Goal: Task Accomplishment & Management: Use online tool/utility

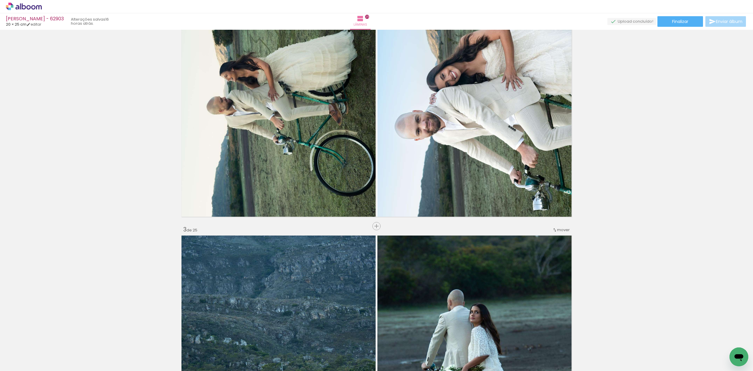
scroll to position [3118, 0]
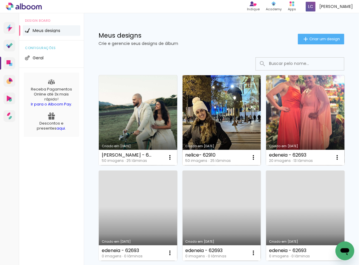
click at [211, 112] on link "Criado em [DATE]" at bounding box center [222, 120] width 79 height 90
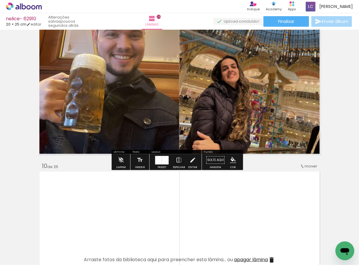
scroll to position [1644, 0]
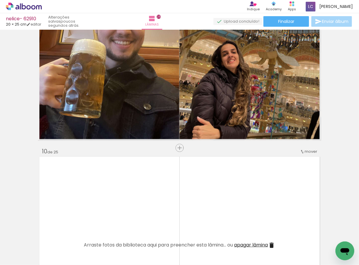
drag, startPoint x: 181, startPoint y: 245, endPoint x: 171, endPoint y: 214, distance: 32.3
click at [171, 217] on quentale-workspace at bounding box center [179, 132] width 359 height 265
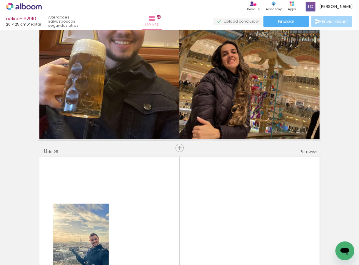
drag, startPoint x: 199, startPoint y: 241, endPoint x: 184, endPoint y: 167, distance: 74.8
click at [184, 160] on quentale-workspace at bounding box center [179, 132] width 359 height 265
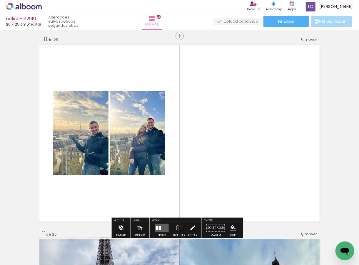
scroll to position [1762, 0]
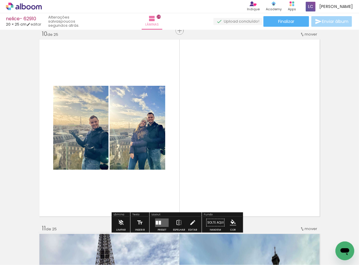
click at [159, 217] on div at bounding box center [162, 223] width 16 height 12
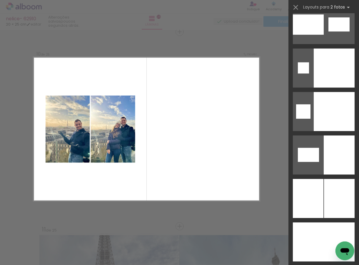
scroll to position [3024, 0]
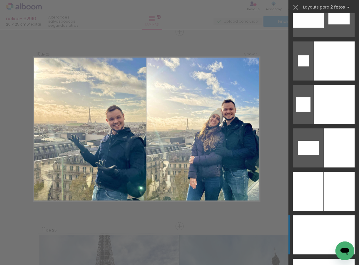
click at [314, 221] on div at bounding box center [308, 235] width 31 height 39
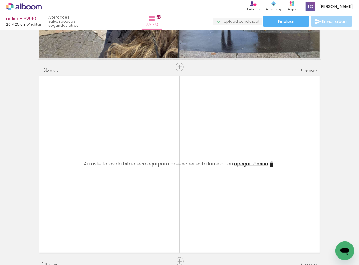
scroll to position [0, 678]
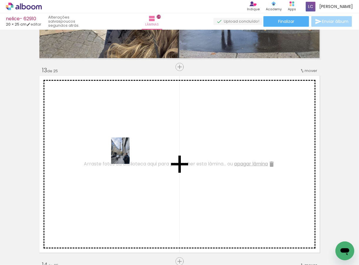
drag, startPoint x: 173, startPoint y: 251, endPoint x: 129, endPoint y: 155, distance: 106.1
click at [129, 155] on quentale-workspace at bounding box center [179, 132] width 359 height 265
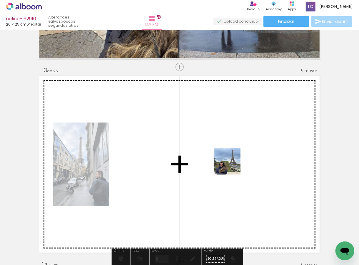
drag, startPoint x: 266, startPoint y: 239, endPoint x: 216, endPoint y: 165, distance: 89.5
click at [227, 161] on quentale-workspace at bounding box center [179, 132] width 359 height 265
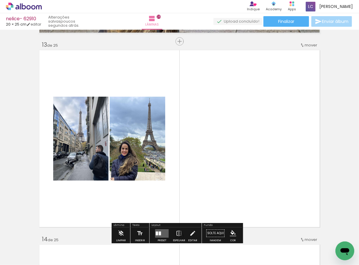
scroll to position [2349, 0]
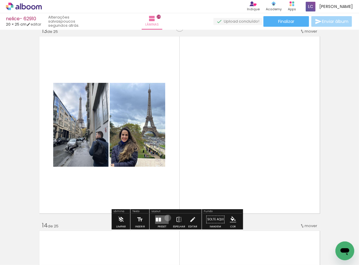
click at [167, 218] on quentale-layouter at bounding box center [162, 220] width 14 height 9
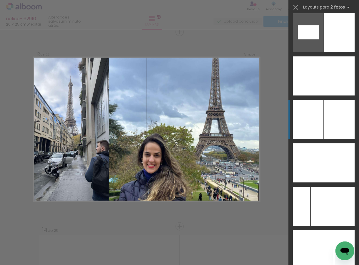
scroll to position [3178, 0]
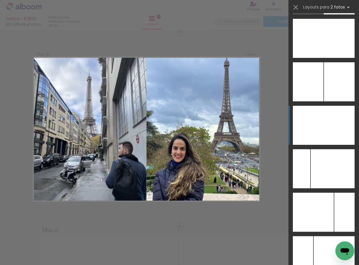
click at [328, 129] on div at bounding box center [339, 125] width 31 height 39
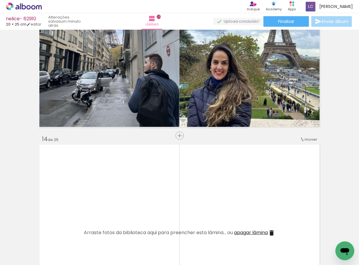
scroll to position [2462, 0]
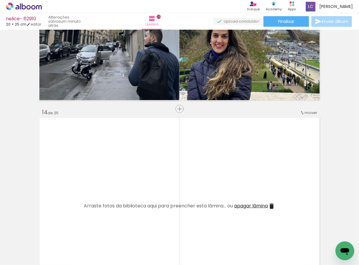
drag, startPoint x: 209, startPoint y: 247, endPoint x: 192, endPoint y: 182, distance: 67.4
click at [192, 182] on quentale-workspace at bounding box center [179, 132] width 359 height 265
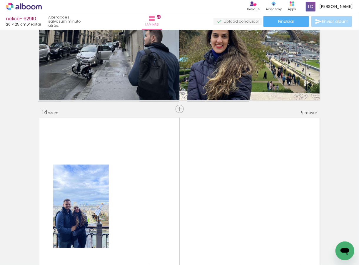
drag, startPoint x: 235, startPoint y: 240, endPoint x: 202, endPoint y: 152, distance: 94.2
click at [205, 149] on quentale-workspace at bounding box center [179, 132] width 359 height 265
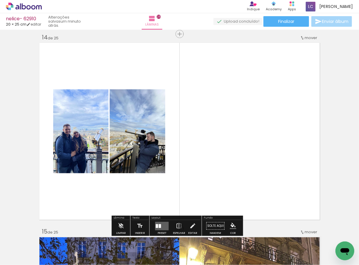
scroll to position [2541, 0]
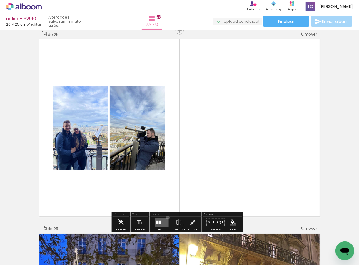
click at [167, 218] on div at bounding box center [162, 223] width 16 height 12
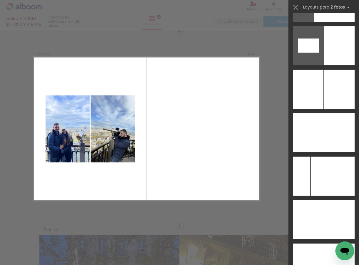
scroll to position [3140, 0]
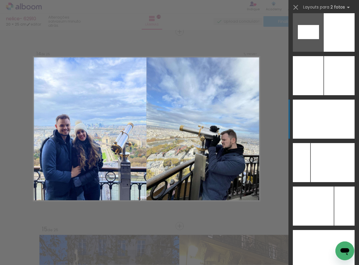
click at [324, 115] on div at bounding box center [339, 119] width 31 height 39
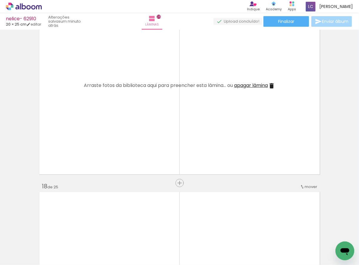
scroll to position [0, 1041]
click at [89, 242] on quentale-thumb at bounding box center [72, 246] width 33 height 34
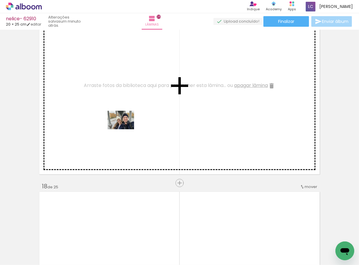
drag, startPoint x: 78, startPoint y: 243, endPoint x: 125, endPoint y: 129, distance: 123.9
click at [125, 129] on quentale-workspace at bounding box center [179, 132] width 359 height 265
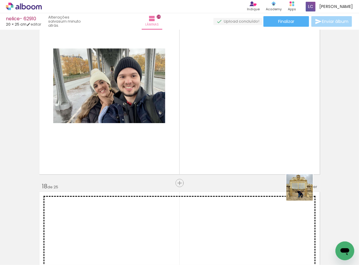
drag, startPoint x: 339, startPoint y: 237, endPoint x: 289, endPoint y: 124, distance: 124.2
click at [309, 97] on quentale-workspace at bounding box center [179, 132] width 359 height 265
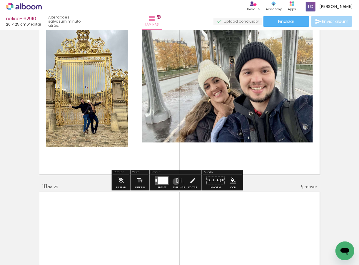
click at [176, 182] on iron-icon at bounding box center [179, 181] width 6 height 12
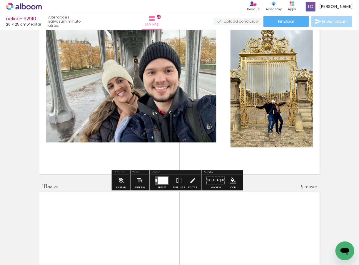
click at [173, 182] on paper-button "Espelhar" at bounding box center [179, 182] width 15 height 15
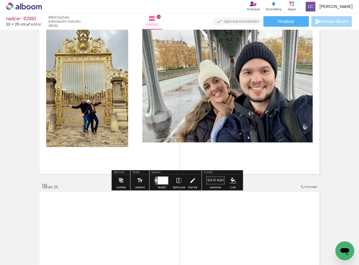
click at [156, 181] on quentale-layouter at bounding box center [162, 181] width 14 height 9
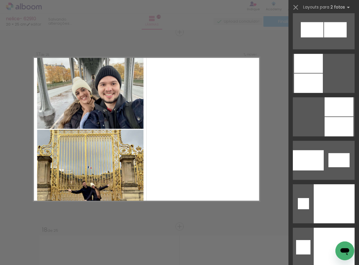
scroll to position [3020, 0]
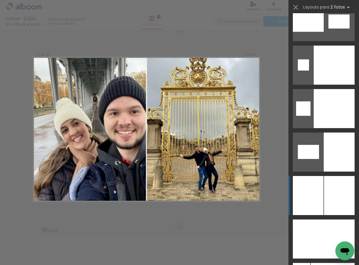
click at [340, 194] on div at bounding box center [339, 195] width 31 height 39
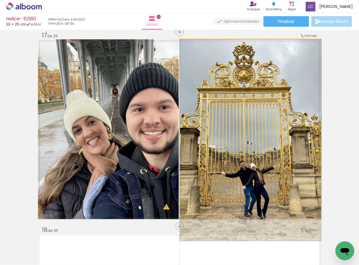
drag, startPoint x: 230, startPoint y: 134, endPoint x: 232, endPoint y: 145, distance: 11.9
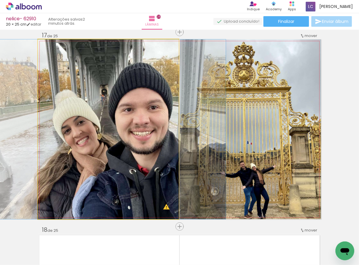
drag, startPoint x: 132, startPoint y: 153, endPoint x: 121, endPoint y: 154, distance: 11.5
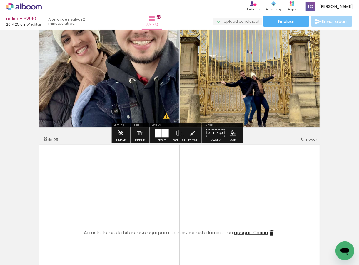
scroll to position [3241, 0]
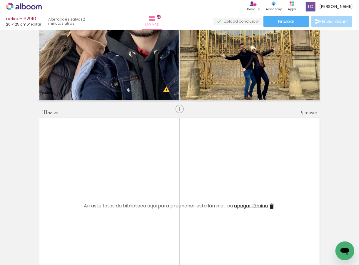
click at [112, 246] on div at bounding box center [105, 245] width 20 height 29
drag, startPoint x: 112, startPoint y: 246, endPoint x: 127, endPoint y: 227, distance: 23.7
click at [118, 208] on quentale-workspace at bounding box center [179, 132] width 359 height 265
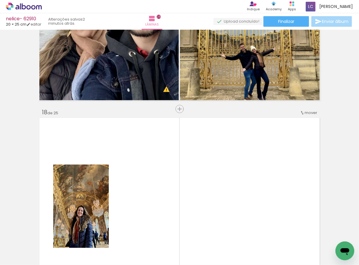
drag, startPoint x: 142, startPoint y: 248, endPoint x: 146, endPoint y: 205, distance: 42.5
click at [146, 205] on quentale-workspace at bounding box center [179, 132] width 359 height 265
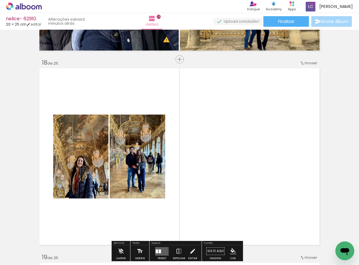
scroll to position [3359, 0]
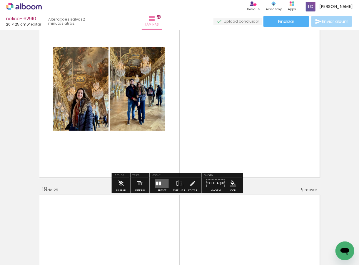
click at [159, 183] on div at bounding box center [160, 184] width 2 height 4
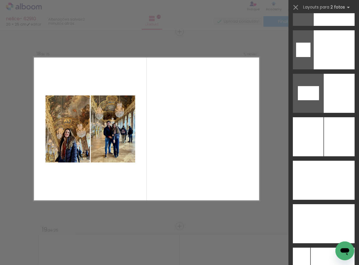
scroll to position [3092, 0]
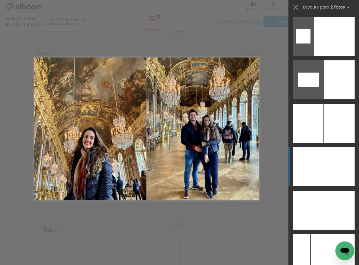
click at [320, 163] on div at bounding box center [308, 166] width 31 height 39
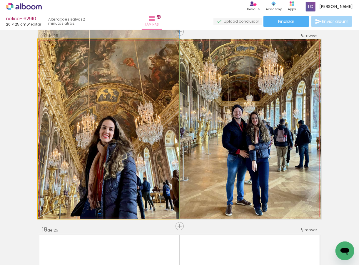
drag, startPoint x: 161, startPoint y: 165, endPoint x: 158, endPoint y: 108, distance: 57.1
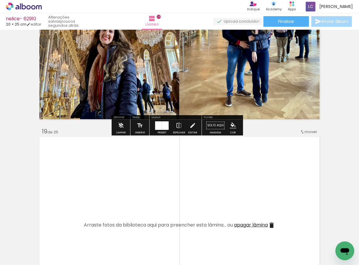
scroll to position [3436, 0]
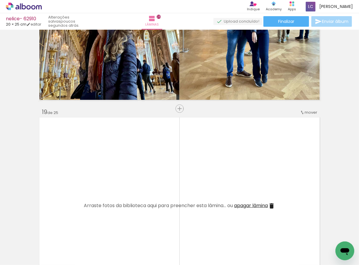
drag, startPoint x: 171, startPoint y: 240, endPoint x: 172, endPoint y: 211, distance: 29.5
click at [171, 203] on quentale-workspace at bounding box center [179, 132] width 359 height 265
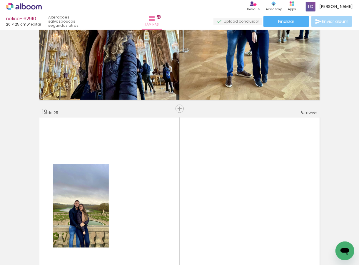
drag, startPoint x: 208, startPoint y: 183, endPoint x: 193, endPoint y: 192, distance: 17.2
click at [208, 178] on quentale-workspace at bounding box center [179, 132] width 359 height 265
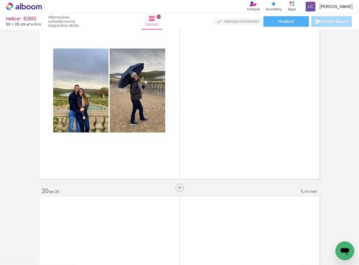
scroll to position [3554, 0]
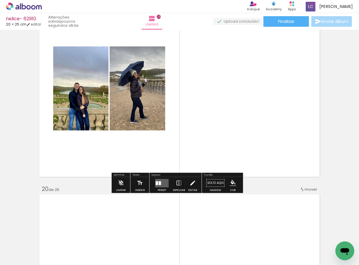
click at [154, 182] on div at bounding box center [162, 183] width 16 height 12
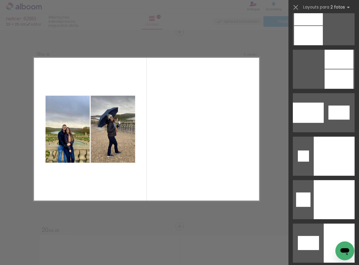
scroll to position [3229, 0]
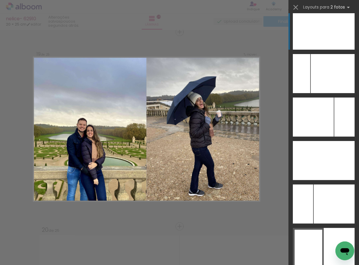
click at [325, 46] on div at bounding box center [339, 30] width 31 height 39
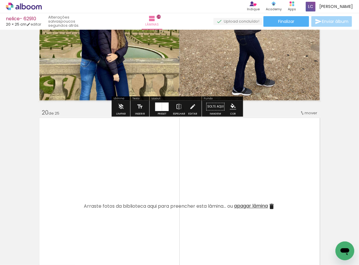
scroll to position [3631, 0]
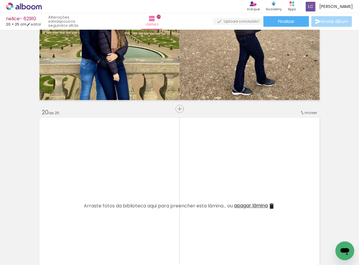
drag, startPoint x: 238, startPoint y: 252, endPoint x: 185, endPoint y: 170, distance: 98.1
click at [201, 192] on quentale-workspace at bounding box center [179, 132] width 359 height 265
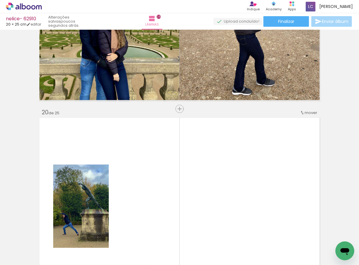
drag, startPoint x: 249, startPoint y: 204, endPoint x: 199, endPoint y: 170, distance: 60.2
click at [220, 177] on quentale-workspace at bounding box center [179, 132] width 359 height 265
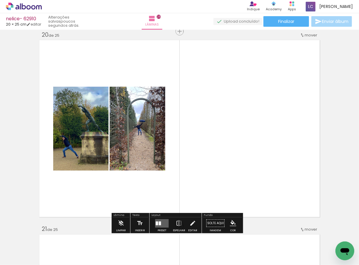
scroll to position [3709, 0]
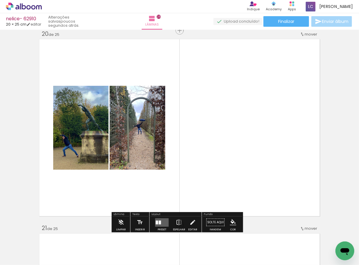
click at [160, 220] on quentale-layouter at bounding box center [162, 223] width 14 height 9
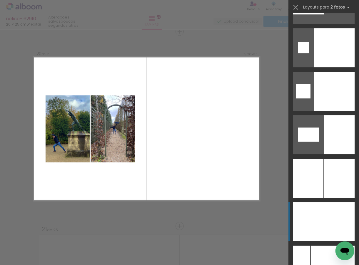
scroll to position [3045, 0]
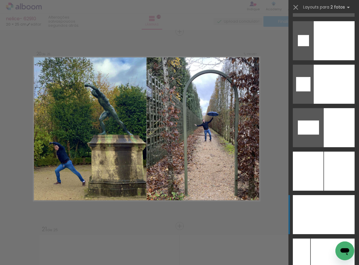
click at [345, 203] on div at bounding box center [339, 214] width 31 height 39
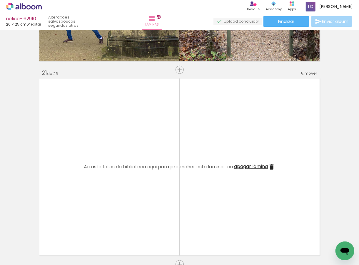
scroll to position [0, 1259]
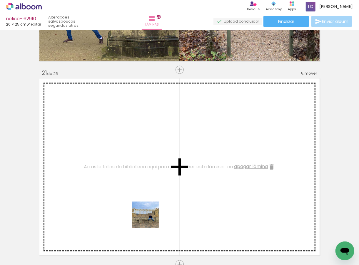
drag, startPoint x: 154, startPoint y: 243, endPoint x: 147, endPoint y: 199, distance: 44.4
click at [148, 209] on quentale-workspace at bounding box center [179, 132] width 359 height 265
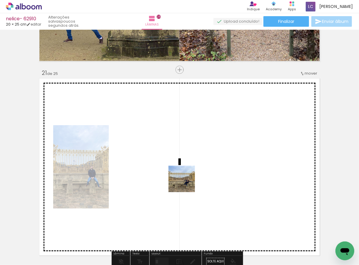
drag, startPoint x: 183, startPoint y: 234, endPoint x: 182, endPoint y: 177, distance: 57.1
click at [184, 177] on quentale-workspace at bounding box center [179, 132] width 359 height 265
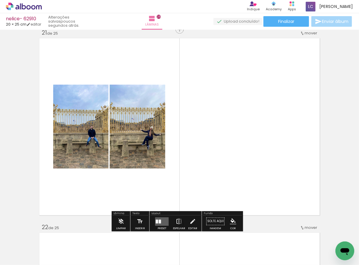
scroll to position [3943, 0]
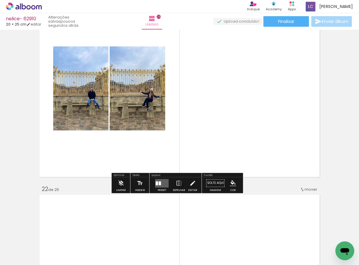
click at [161, 184] on quentale-layouter at bounding box center [162, 183] width 14 height 9
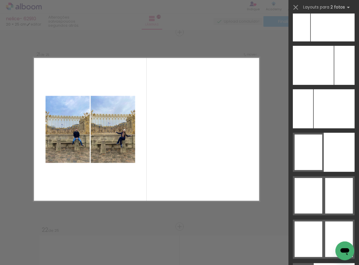
scroll to position [3127, 0]
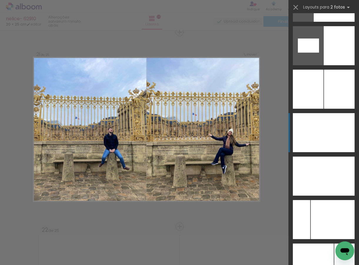
click at [324, 122] on div at bounding box center [339, 132] width 31 height 39
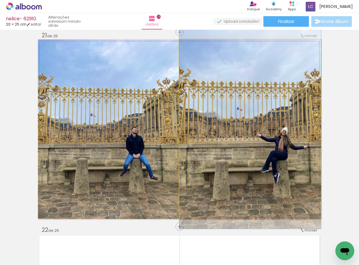
drag, startPoint x: 227, startPoint y: 84, endPoint x: 224, endPoint y: 83, distance: 3.0
click at [198, 89] on quentale-photo at bounding box center [250, 129] width 142 height 180
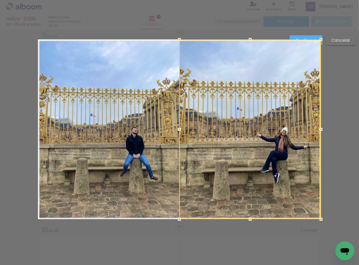
click at [299, 36] on paper-button "Confirmar" at bounding box center [306, 40] width 33 height 10
click at [0, 0] on iron-icon at bounding box center [0, 0] width 0 height 0
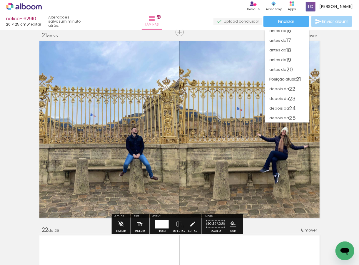
scroll to position [150, 0]
click at [247, 58] on quentale-photo at bounding box center [250, 129] width 142 height 180
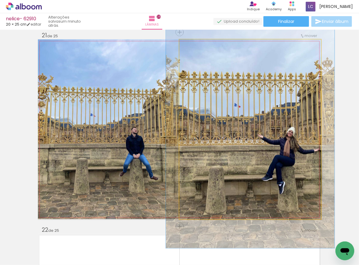
drag, startPoint x: 193, startPoint y: 47, endPoint x: 197, endPoint y: 47, distance: 3.8
click at [197, 47] on div at bounding box center [196, 45] width 9 height 9
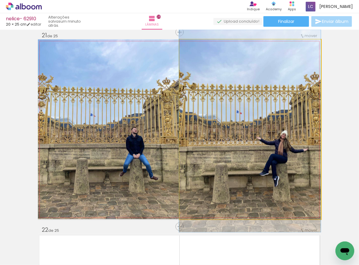
drag, startPoint x: 197, startPoint y: 46, endPoint x: 191, endPoint y: 46, distance: 5.6
type paper-slider "100"
click at [191, 46] on div at bounding box center [193, 45] width 9 height 9
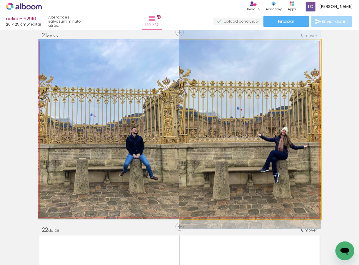
drag, startPoint x: 206, startPoint y: 78, endPoint x: 204, endPoint y: 74, distance: 4.4
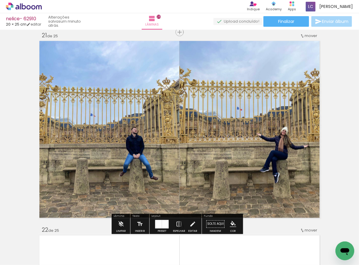
click at [150, 61] on quentale-photo at bounding box center [109, 129] width 142 height 180
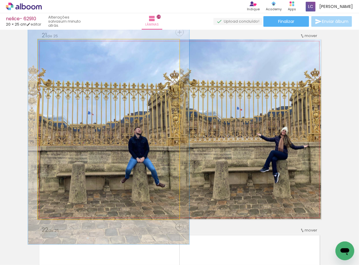
drag, startPoint x: 52, startPoint y: 45, endPoint x: 55, endPoint y: 47, distance: 4.0
type paper-slider "114"
click at [55, 47] on div at bounding box center [54, 45] width 9 height 9
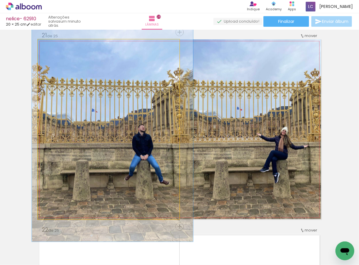
click at [66, 71] on quentale-photo at bounding box center [109, 129] width 142 height 180
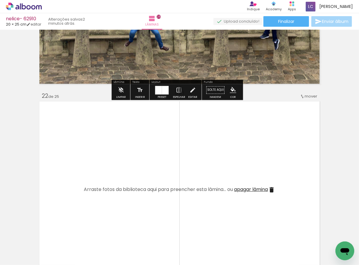
scroll to position [4059, 0]
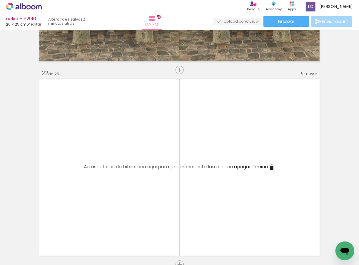
drag, startPoint x: 91, startPoint y: 241, endPoint x: 106, endPoint y: 187, distance: 56.9
click at [103, 192] on quentale-workspace at bounding box center [179, 132] width 359 height 265
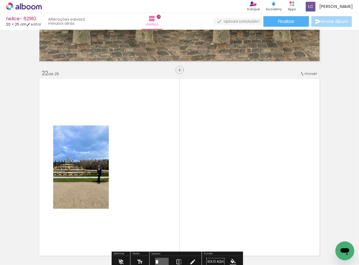
drag, startPoint x: 212, startPoint y: 243, endPoint x: 208, endPoint y: 191, distance: 51.9
click at [211, 194] on quentale-workspace at bounding box center [179, 132] width 359 height 265
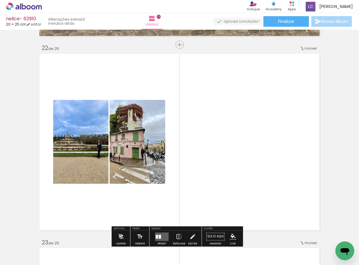
scroll to position [4099, 0]
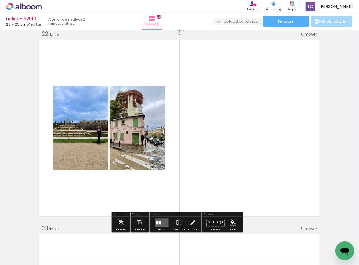
click at [160, 223] on quentale-layouter at bounding box center [162, 223] width 14 height 9
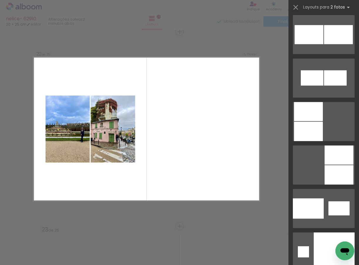
scroll to position [3222, 0]
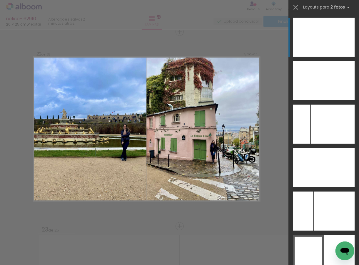
click at [324, 30] on div at bounding box center [339, 37] width 31 height 39
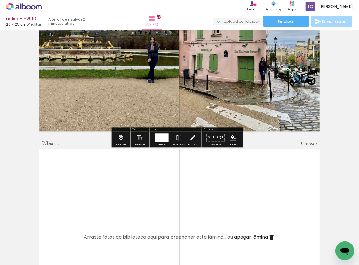
scroll to position [4215, 0]
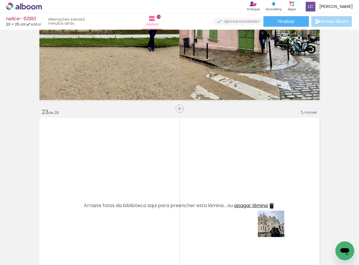
drag, startPoint x: 287, startPoint y: 241, endPoint x: 164, endPoint y: 173, distance: 140.9
click at [152, 164] on quentale-workspace at bounding box center [179, 132] width 359 height 265
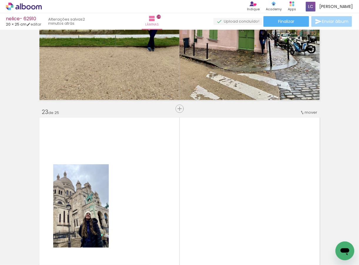
drag, startPoint x: 251, startPoint y: 242, endPoint x: 238, endPoint y: 174, distance: 68.3
click at [240, 182] on quentale-workspace at bounding box center [179, 132] width 359 height 265
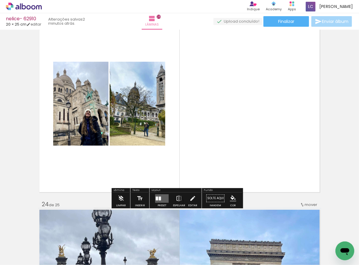
scroll to position [4333, 0]
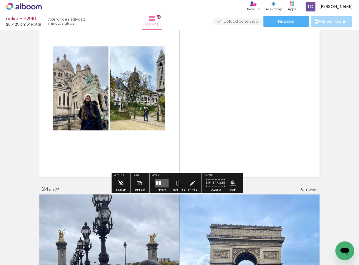
click at [159, 183] on div at bounding box center [160, 184] width 2 height 4
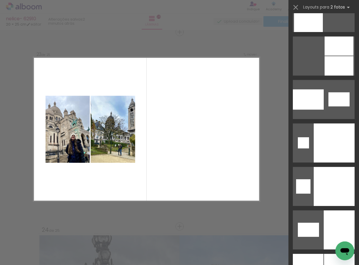
scroll to position [3235, 0]
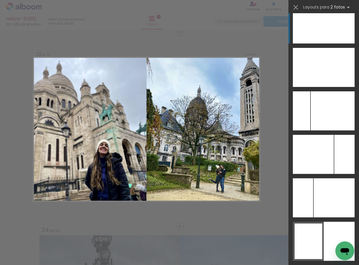
click at [320, 28] on div at bounding box center [308, 23] width 31 height 39
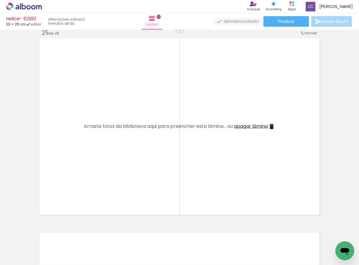
scroll to position [0, 1338]
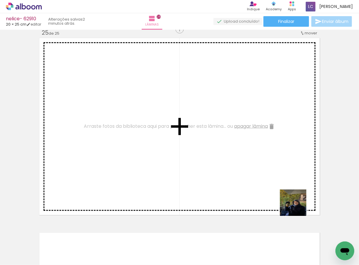
drag, startPoint x: 339, startPoint y: 235, endPoint x: 138, endPoint y: 137, distance: 223.9
click at [164, 142] on quentale-workspace at bounding box center [179, 132] width 359 height 265
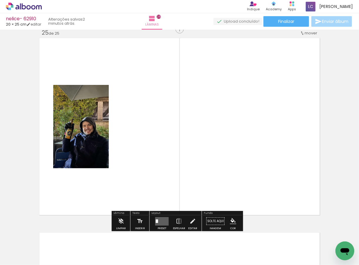
drag, startPoint x: 302, startPoint y: 242, endPoint x: 234, endPoint y: 172, distance: 98.0
click at [271, 184] on quentale-workspace at bounding box center [179, 132] width 359 height 265
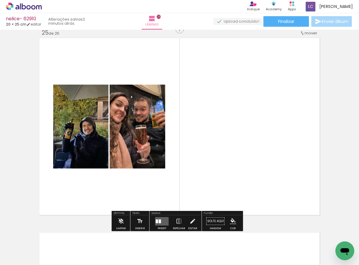
click at [153, 220] on paper-button "Preset" at bounding box center [162, 223] width 19 height 15
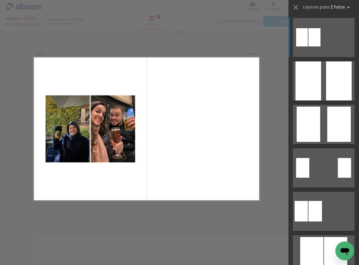
scroll to position [4681, 0]
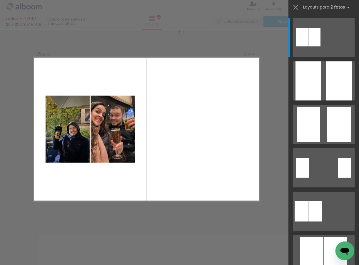
click at [352, 32] on div at bounding box center [324, 36] width 71 height 44
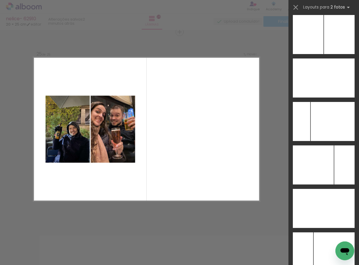
scroll to position [3086, 0]
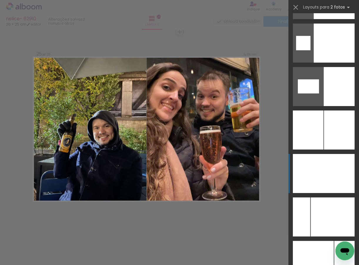
click at [328, 176] on div at bounding box center [339, 173] width 31 height 39
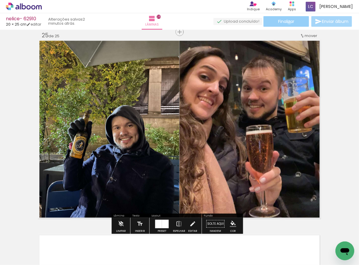
click at [287, 22] on span "Finalizar" at bounding box center [286, 21] width 16 height 4
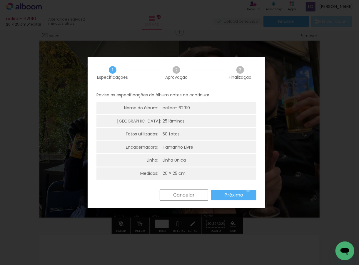
click at [249, 191] on paper-button "Próximo" at bounding box center [233, 195] width 45 height 11
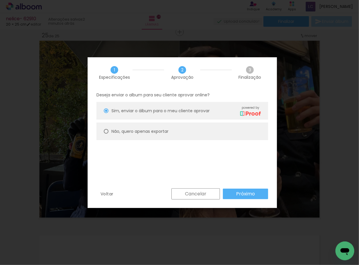
click at [152, 134] on div "Não, quero apenas exportar" at bounding box center [139, 132] width 57 height 6
type paper-radio-button "on"
click at [248, 199] on paper-button "Próximo" at bounding box center [245, 194] width 45 height 11
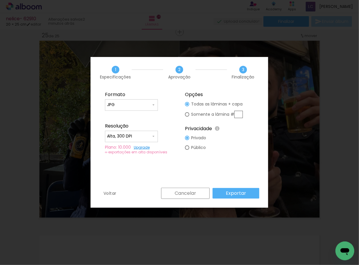
click at [251, 196] on paper-button "Exportar" at bounding box center [236, 193] width 47 height 11
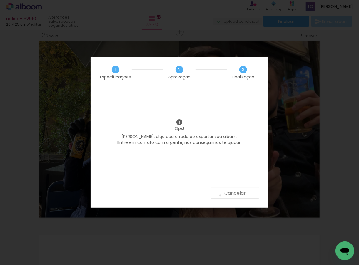
click at [220, 196] on paper-button "Cancelar" at bounding box center [235, 193] width 49 height 11
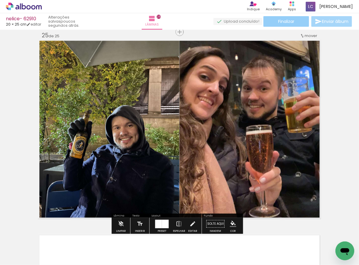
click at [298, 19] on paper-button "Finalizar" at bounding box center [287, 21] width 46 height 11
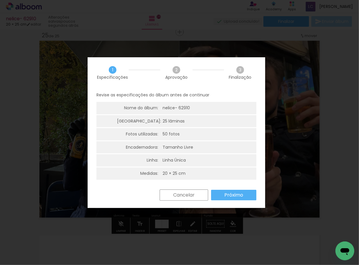
click at [239, 204] on div "Cancelar Próximo" at bounding box center [177, 200] width 178 height 20
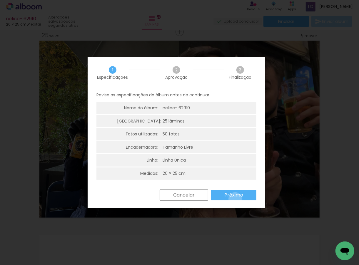
drag, startPoint x: 236, startPoint y: 199, endPoint x: 222, endPoint y: 197, distance: 13.4
click at [234, 199] on paper-button "Próximo" at bounding box center [233, 195] width 45 height 11
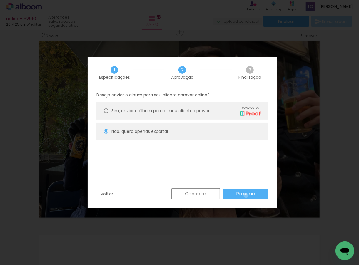
click at [0, 0] on slot "Próximo" at bounding box center [0, 0] width 0 height 0
type input "Alta, 300 DPI"
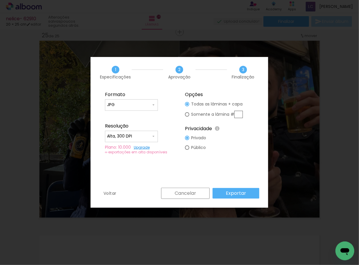
click at [0, 0] on slot "Exportar" at bounding box center [0, 0] width 0 height 0
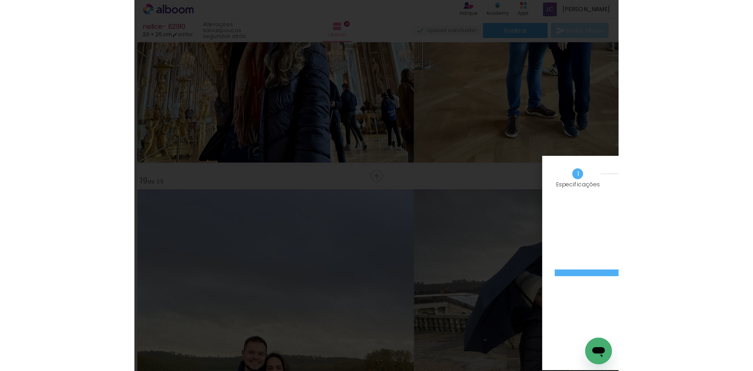
scroll to position [4681, 0]
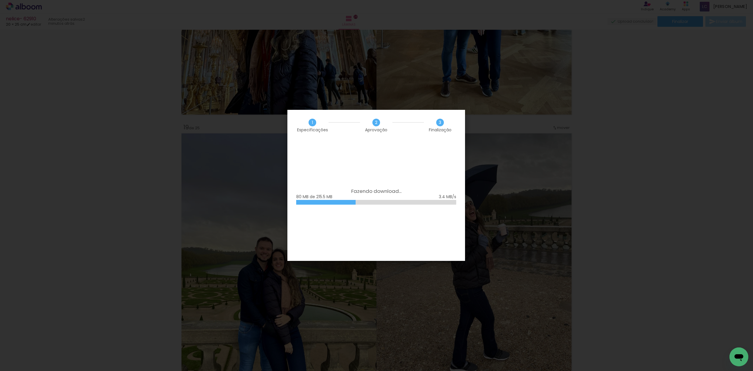
scroll to position [0, 944]
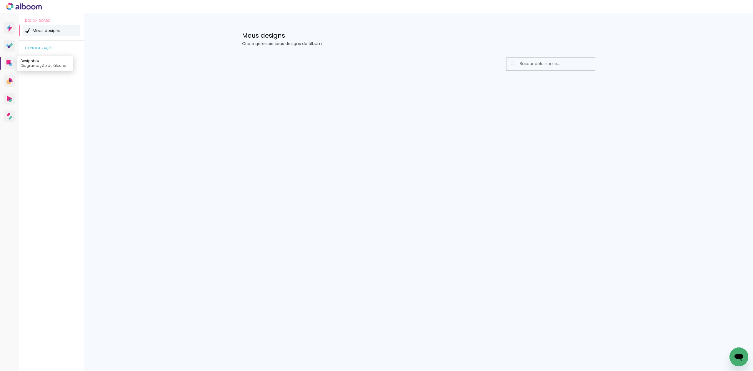
click at [4, 68] on link "Designbox Diagramação de álbuns" at bounding box center [10, 63] width 12 height 12
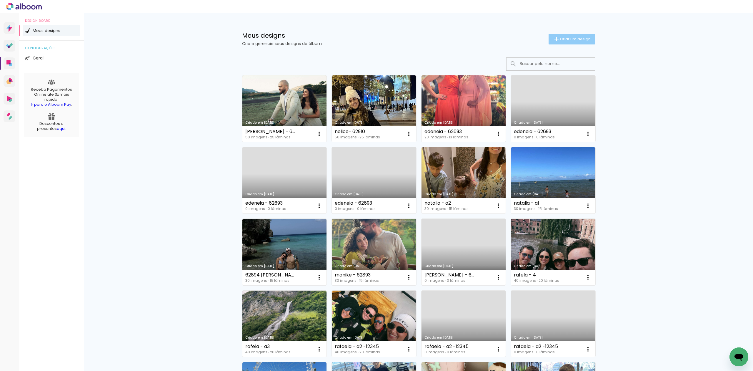
click at [561, 39] on span "Criar um design" at bounding box center [575, 39] width 31 height 4
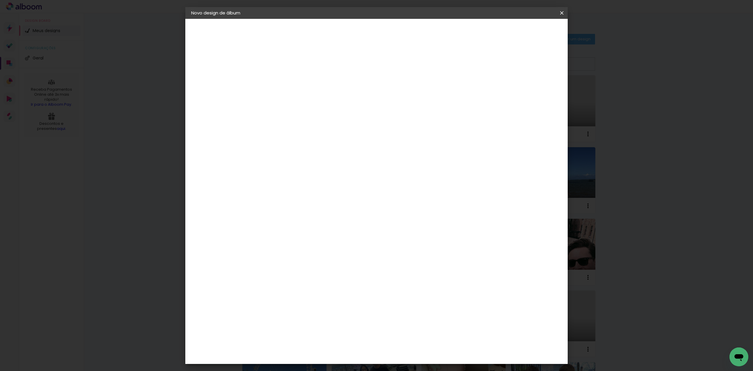
click at [631, 110] on iron-overlay-backdrop at bounding box center [376, 185] width 753 height 371
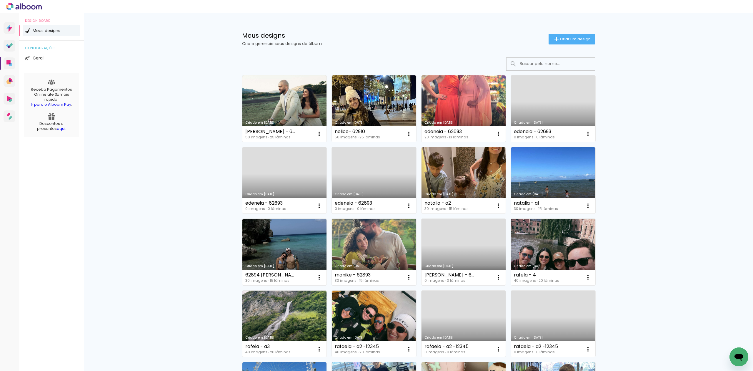
click at [584, 32] on div "Meus designs Crie e gerencie seus designs de álbum Criar um design" at bounding box center [418, 32] width 382 height 38
click at [574, 44] on paper-button "Criar um design" at bounding box center [572, 39] width 46 height 11
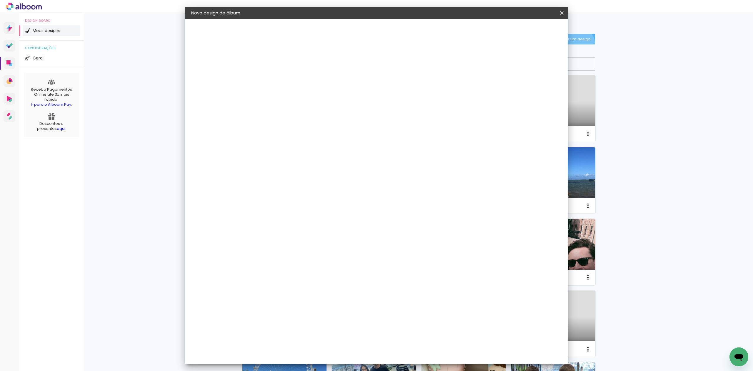
click at [287, 76] on input at bounding box center [287, 78] width 0 height 9
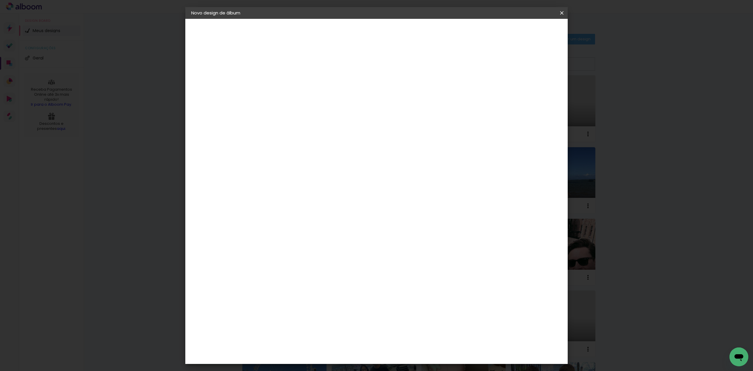
type input "lucas - 62940"
type paper-input "lucas - 62940"
click at [0, 0] on slot "Avançar" at bounding box center [0, 0] width 0 height 0
drag, startPoint x: 521, startPoint y: 79, endPoint x: 521, endPoint y: 82, distance: 3.2
click at [398, 82] on div at bounding box center [369, 79] width 56 height 8
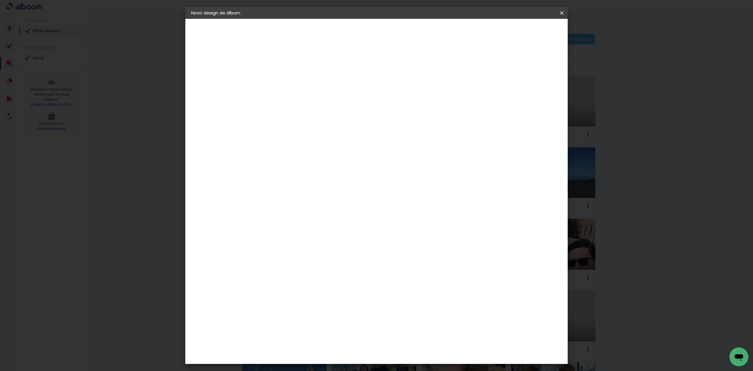
click at [0, 0] on slot "Tamanho Livre Sugerir uma encadernadora" at bounding box center [0, 0] width 0 height 0
click at [398, 87] on paper-item "Tamanho Livre" at bounding box center [369, 89] width 56 height 13
click at [0, 0] on slot "Avançar" at bounding box center [0, 0] width 0 height 0
click at [412, 247] on input "60" at bounding box center [408, 244] width 15 height 9
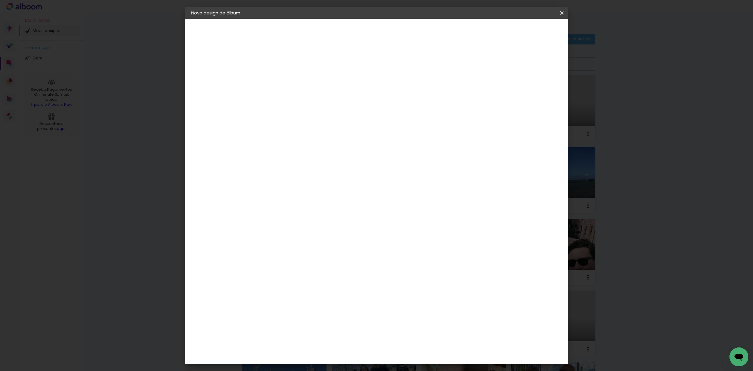
scroll to position [45, 0]
type input "40,6"
type paper-input "40,6"
click at [273, 194] on input "30" at bounding box center [268, 194] width 15 height 9
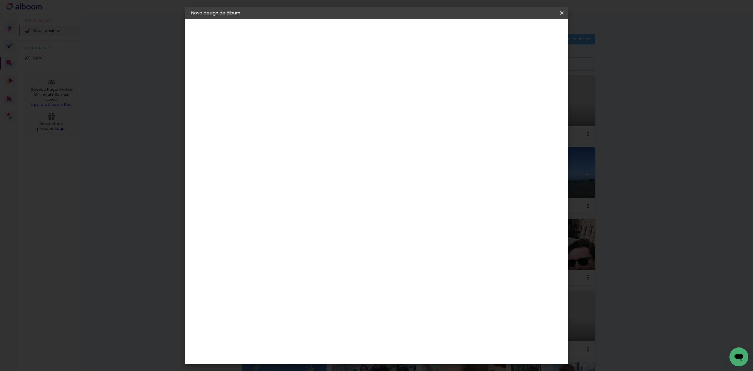
type input "20,3"
type paper-input "20,3"
type input "4"
type paper-input "4"
click at [532, 90] on input "4" at bounding box center [528, 88] width 11 height 9
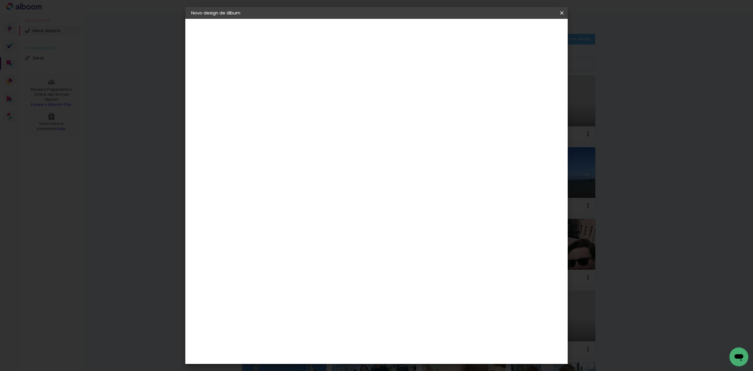
type input "3"
type paper-input "3"
click at [532, 90] on input "3" at bounding box center [530, 88] width 11 height 9
type input "2"
type paper-input "2"
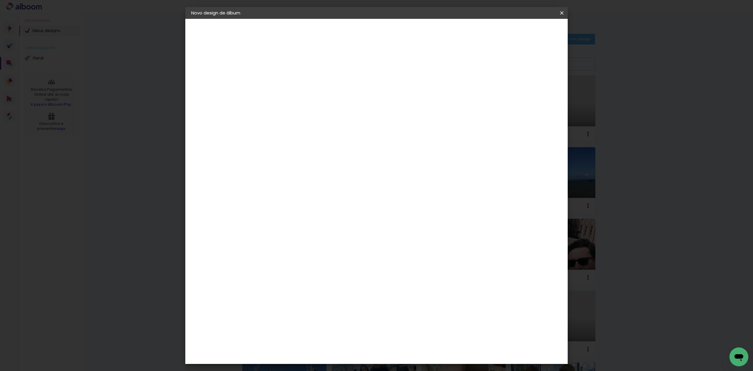
click at [532, 91] on input "2" at bounding box center [530, 88] width 11 height 9
click at [530, 36] on paper-button "Iniciar design" at bounding box center [510, 31] width 39 height 10
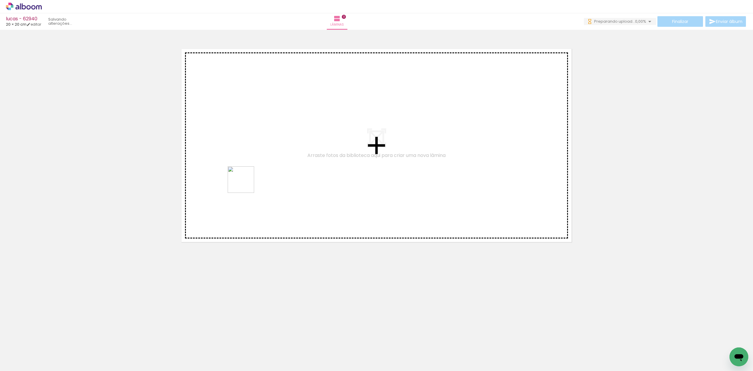
drag, startPoint x: 65, startPoint y: 351, endPoint x: 142, endPoint y: 297, distance: 93.5
click at [284, 148] on quentale-workspace at bounding box center [376, 185] width 753 height 371
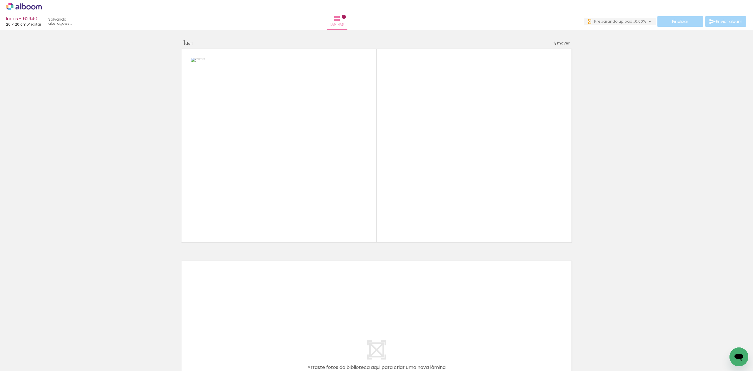
drag, startPoint x: 88, startPoint y: 353, endPoint x: 383, endPoint y: 171, distance: 346.5
click at [299, 204] on quentale-workspace at bounding box center [376, 185] width 753 height 371
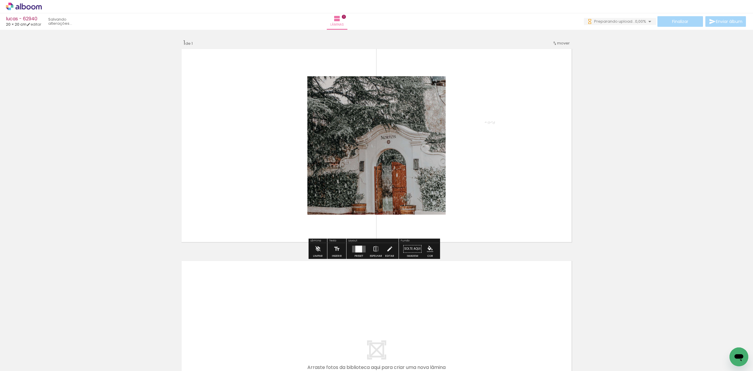
click at [357, 251] on div at bounding box center [358, 248] width 7 height 7
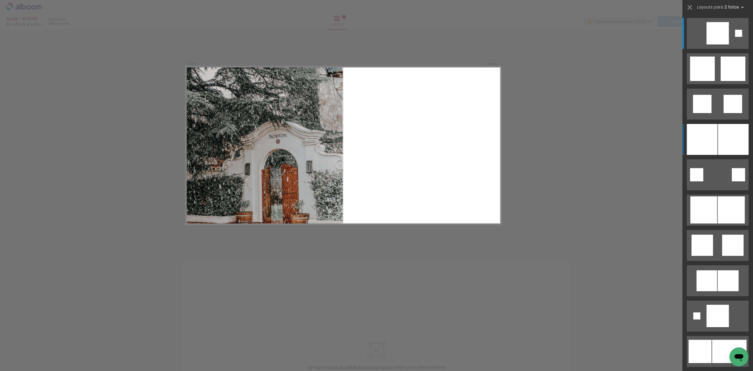
click at [736, 139] on div at bounding box center [733, 139] width 31 height 31
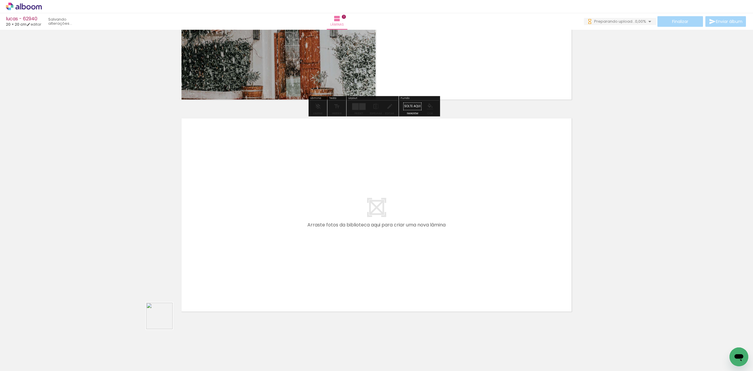
drag, startPoint x: 130, startPoint y: 349, endPoint x: 229, endPoint y: 259, distance: 133.9
click at [229, 259] on quentale-workspace at bounding box center [376, 185] width 753 height 371
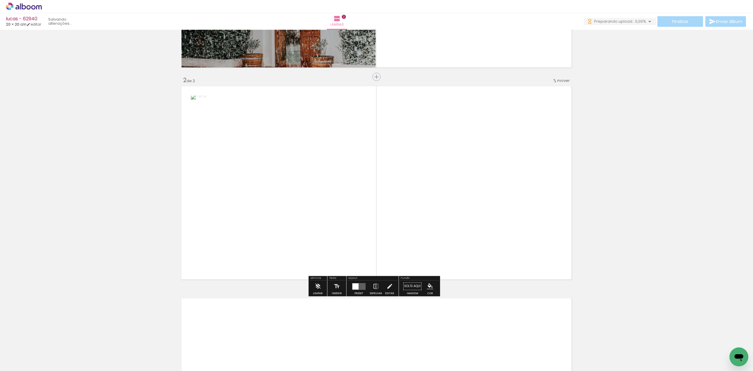
scroll to position [175, 0]
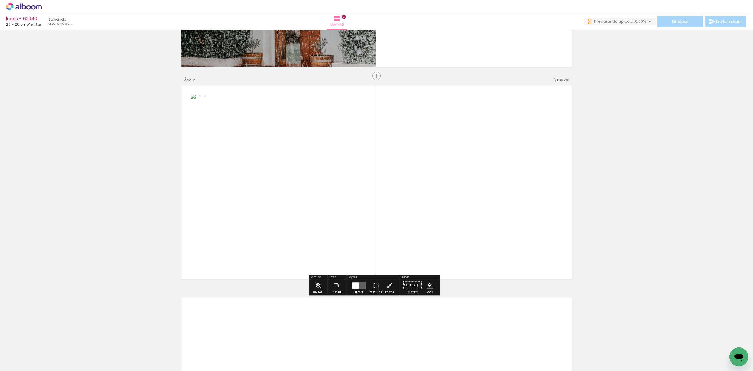
drag, startPoint x: 160, startPoint y: 349, endPoint x: 346, endPoint y: 227, distance: 222.4
click at [346, 227] on quentale-workspace at bounding box center [376, 185] width 753 height 371
click at [351, 289] on div at bounding box center [359, 285] width 16 height 12
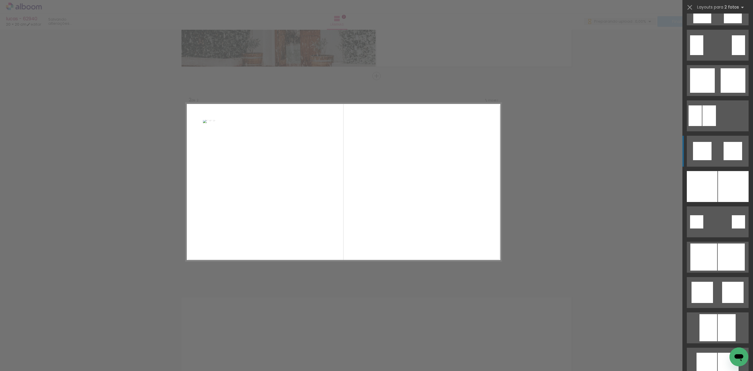
scroll to position [0, 0]
click at [730, 186] on div at bounding box center [733, 186] width 31 height 31
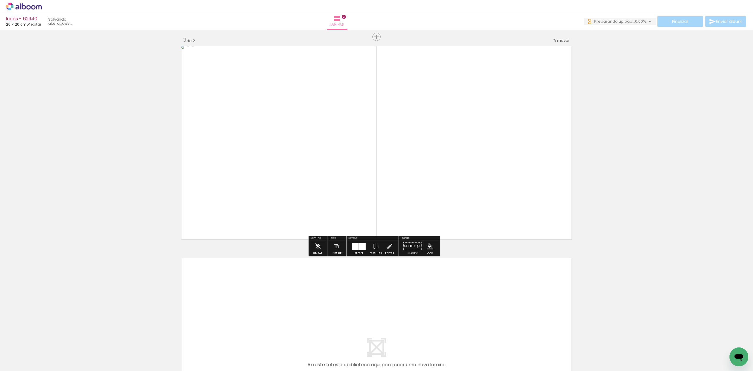
click at [200, 314] on quentale-workspace at bounding box center [376, 185] width 753 height 371
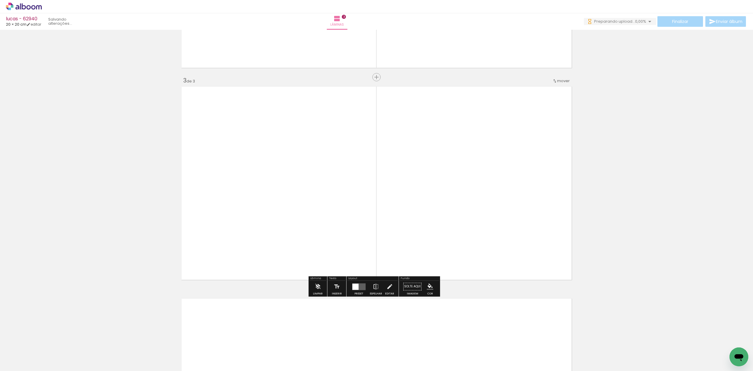
drag, startPoint x: 229, startPoint y: 337, endPoint x: 311, endPoint y: 259, distance: 113.2
click at [267, 268] on quentale-workspace at bounding box center [376, 185] width 753 height 371
click at [355, 292] on div "Preset" at bounding box center [358, 292] width 9 height 3
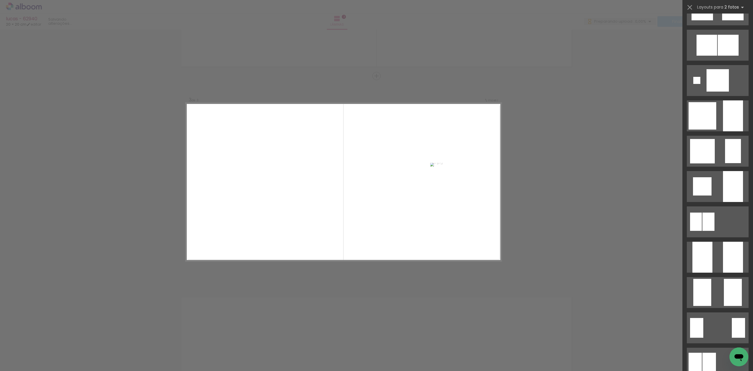
scroll to position [0, 0]
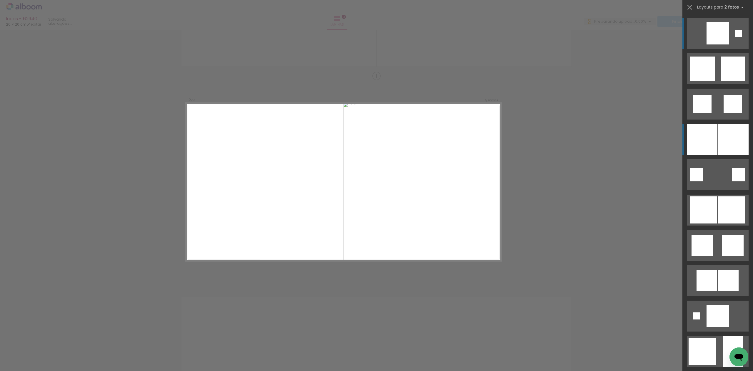
click at [700, 138] on div at bounding box center [702, 139] width 31 height 31
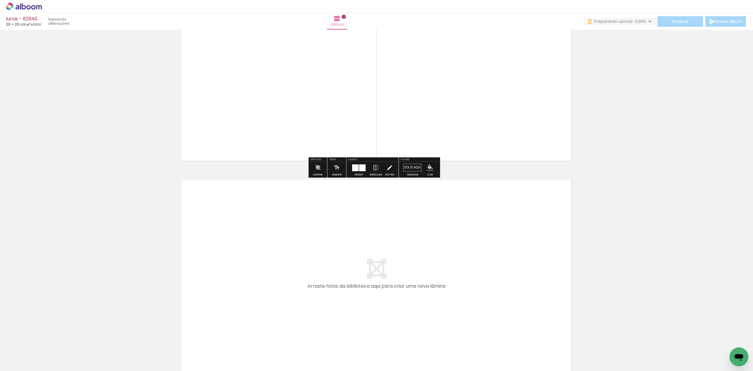
click at [281, 271] on quentale-workspace at bounding box center [376, 185] width 753 height 371
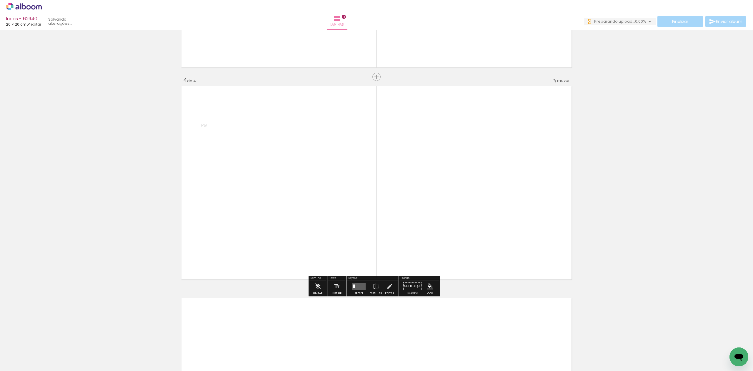
scroll to position [599, 0]
drag, startPoint x: 292, startPoint y: 344, endPoint x: 319, endPoint y: 274, distance: 75.1
click at [307, 273] on quentale-workspace at bounding box center [376, 185] width 753 height 371
drag, startPoint x: 354, startPoint y: 285, endPoint x: 355, endPoint y: 280, distance: 4.9
click at [356, 284] on div at bounding box center [357, 284] width 2 height 5
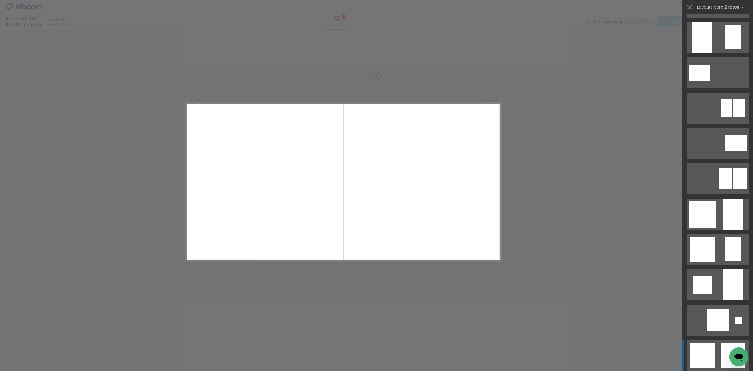
scroll to position [471, 0]
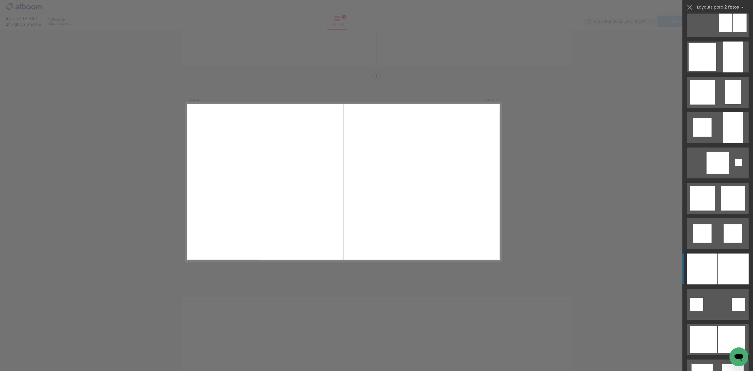
click at [718, 264] on div at bounding box center [733, 268] width 31 height 31
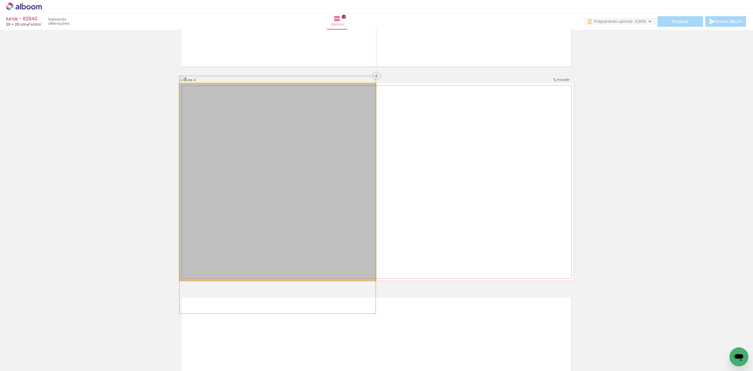
drag, startPoint x: 258, startPoint y: 232, endPoint x: 265, endPoint y: 245, distance: 14.7
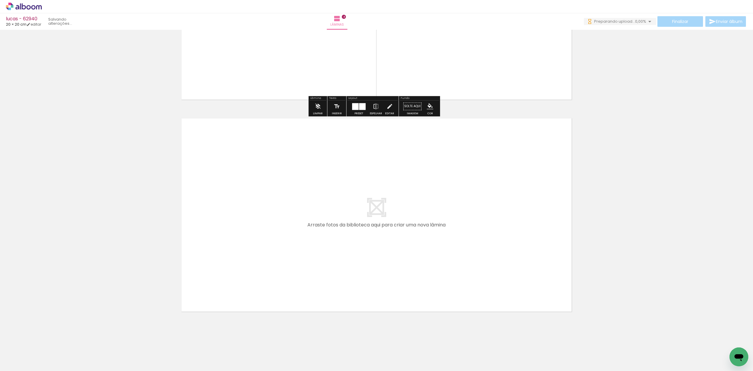
drag, startPoint x: 328, startPoint y: 335, endPoint x: 345, endPoint y: 279, distance: 58.3
click at [345, 279] on quentale-workspace at bounding box center [376, 185] width 753 height 371
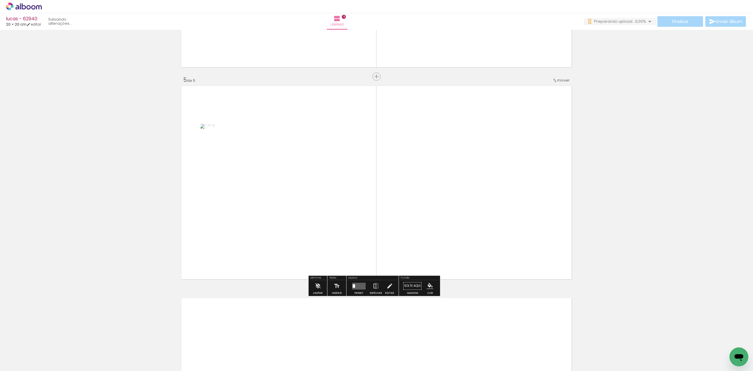
click at [368, 247] on quentale-workspace at bounding box center [376, 185] width 753 height 371
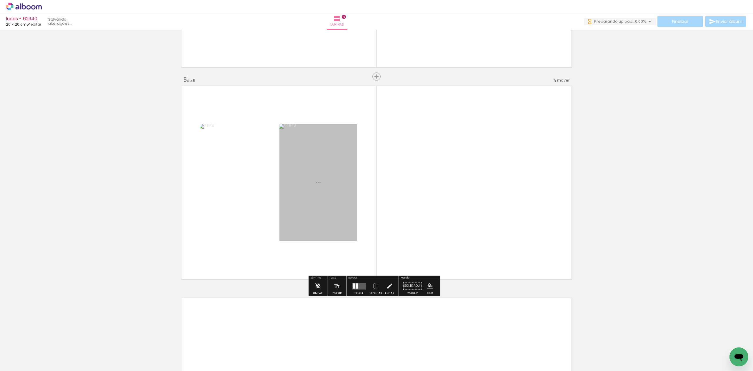
scroll to position [811, 0]
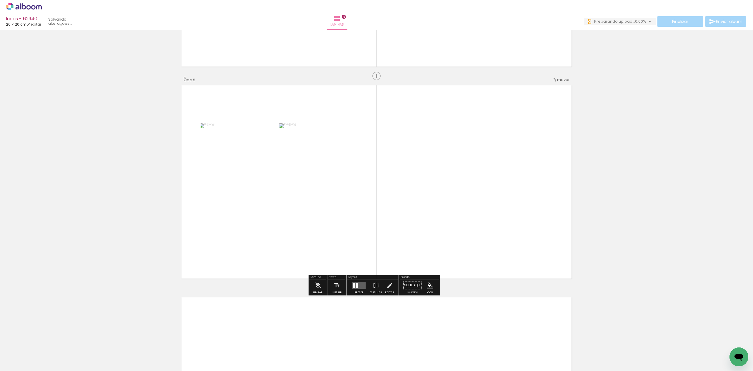
click at [361, 280] on div at bounding box center [359, 285] width 16 height 12
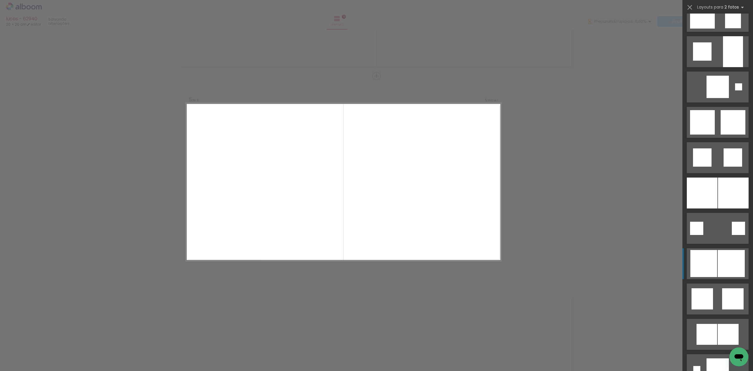
scroll to position [549, 0]
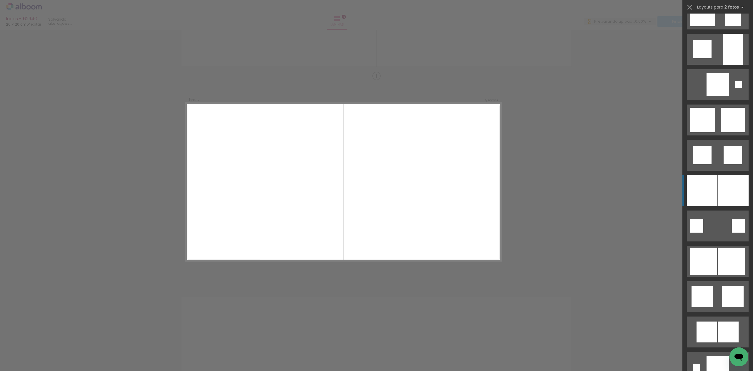
click at [722, 194] on div at bounding box center [733, 190] width 31 height 31
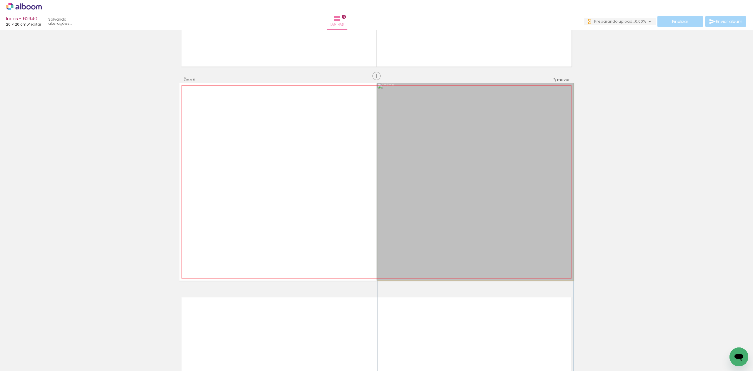
drag, startPoint x: 510, startPoint y: 182, endPoint x: 524, endPoint y: 231, distance: 51.0
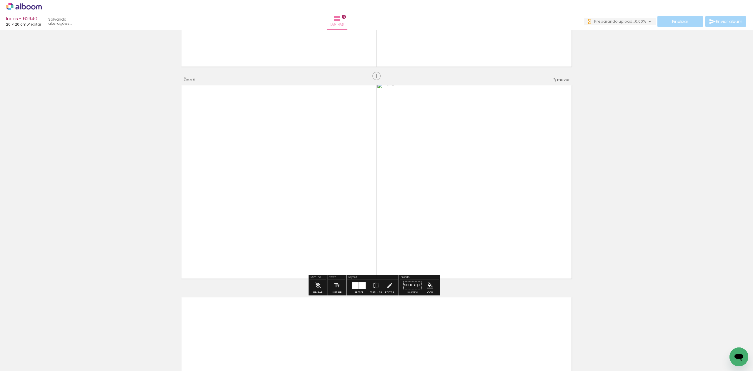
click at [395, 192] on quentale-photo at bounding box center [475, 181] width 196 height 197
click at [355, 283] on div at bounding box center [355, 285] width 6 height 7
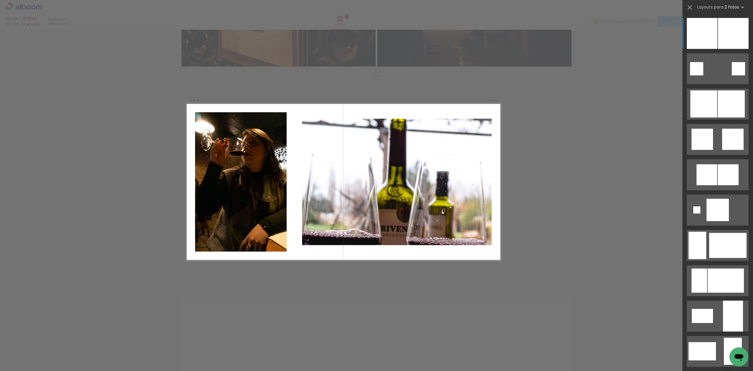
scroll to position [510, 0]
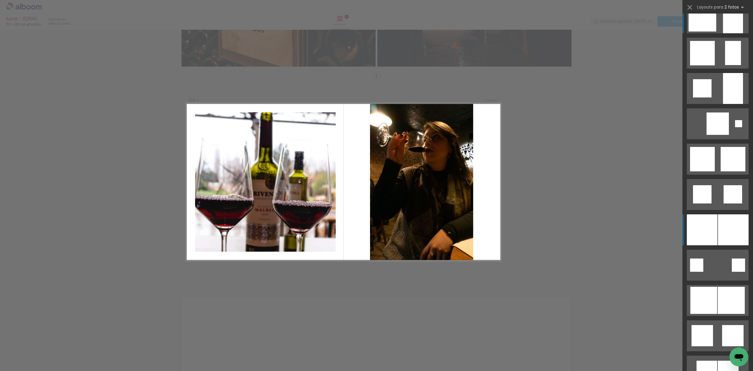
click at [705, 29] on div at bounding box center [703, 17] width 28 height 27
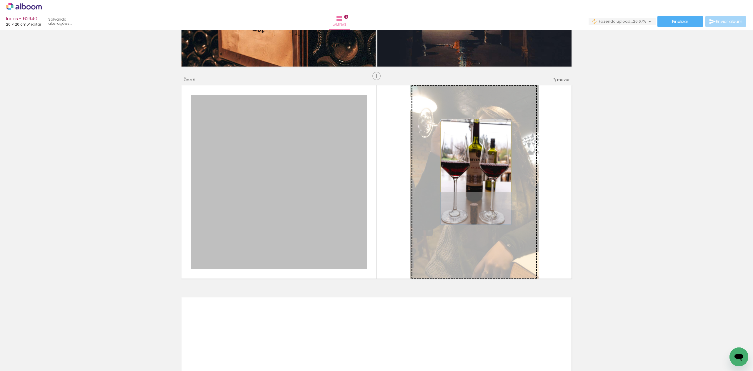
drag, startPoint x: 257, startPoint y: 177, endPoint x: 473, endPoint y: 157, distance: 217.4
click at [0, 0] on slot at bounding box center [0, 0] width 0 height 0
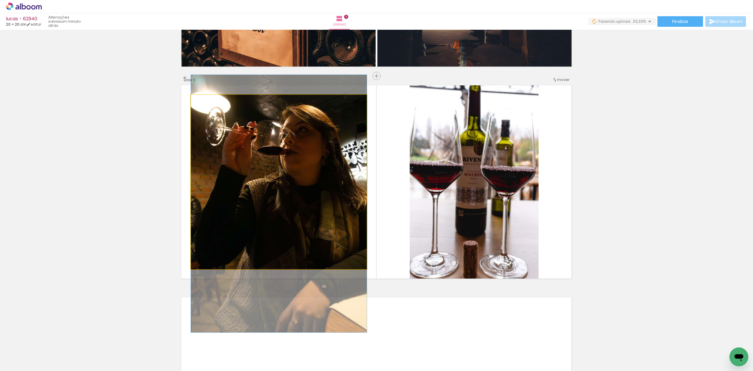
drag, startPoint x: 320, startPoint y: 198, endPoint x: 322, endPoint y: 220, distance: 21.9
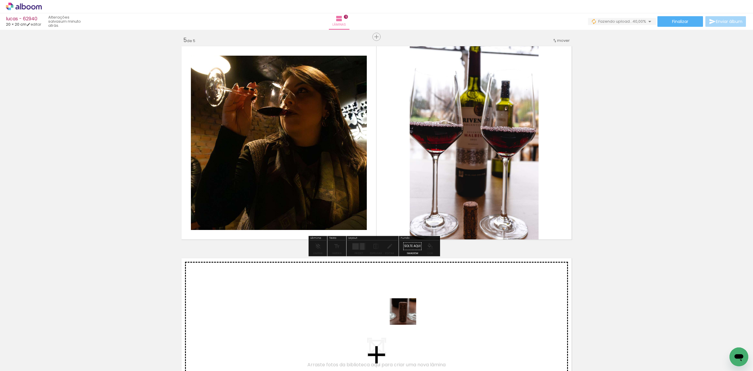
drag, startPoint x: 398, startPoint y: 344, endPoint x: 407, endPoint y: 316, distance: 29.8
click at [407, 316] on quentale-workspace at bounding box center [376, 185] width 753 height 371
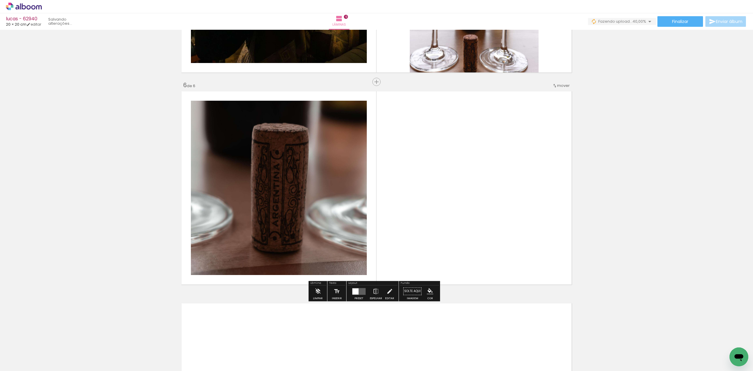
drag, startPoint x: 418, startPoint y: 347, endPoint x: 401, endPoint y: 237, distance: 111.9
click at [412, 265] on quentale-workspace at bounding box center [376, 185] width 753 height 371
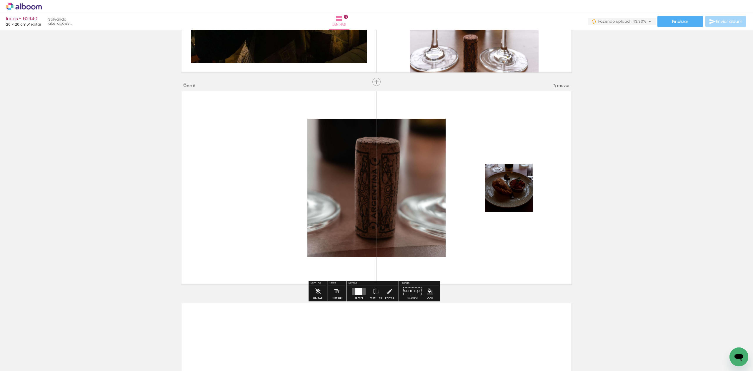
scroll to position [1023, 0]
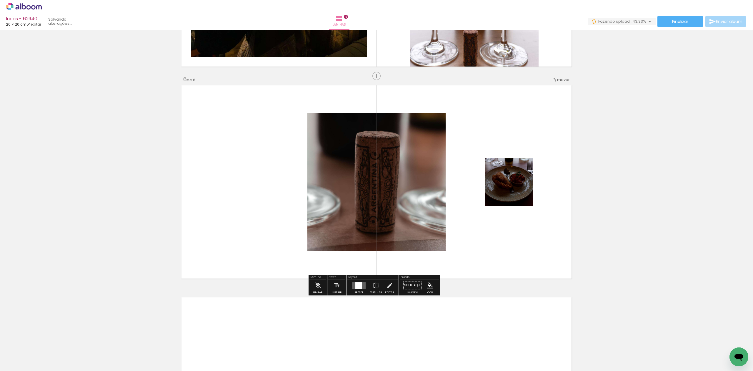
drag, startPoint x: 356, startPoint y: 287, endPoint x: 367, endPoint y: 280, distance: 12.5
click at [356, 286] on div at bounding box center [358, 285] width 7 height 7
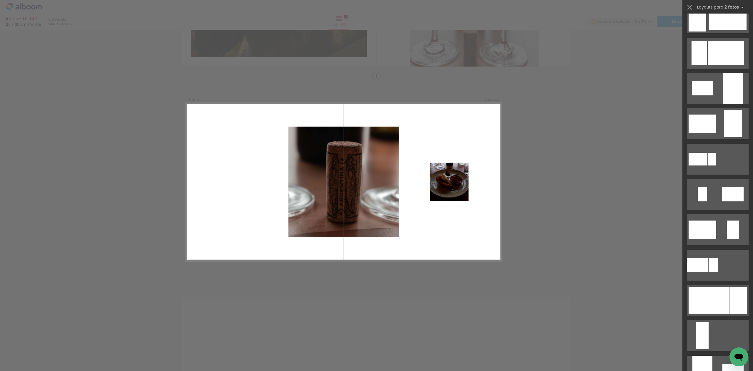
scroll to position [0, 0]
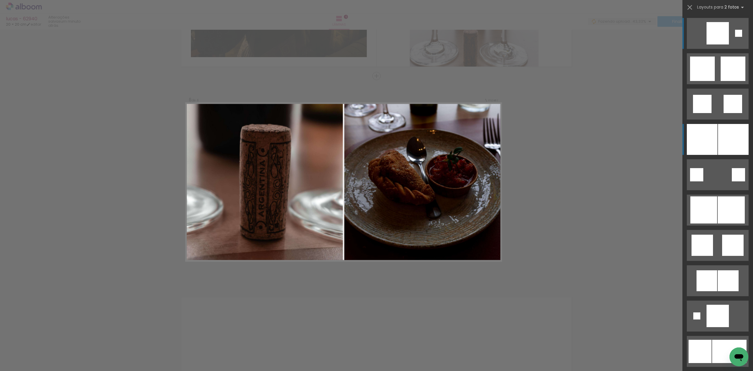
click at [699, 125] on div at bounding box center [702, 139] width 31 height 31
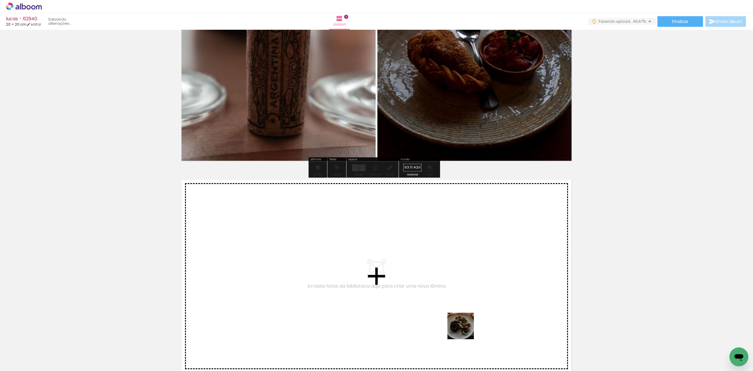
drag, startPoint x: 462, startPoint y: 347, endPoint x: 465, endPoint y: 242, distance: 105.7
click at [465, 242] on quentale-workspace at bounding box center [376, 185] width 753 height 371
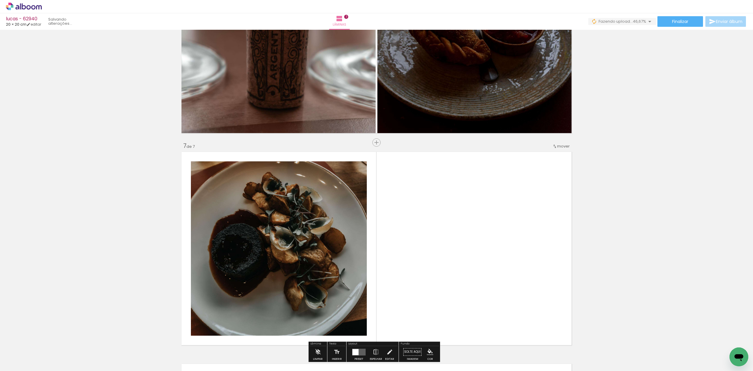
scroll to position [1234, 0]
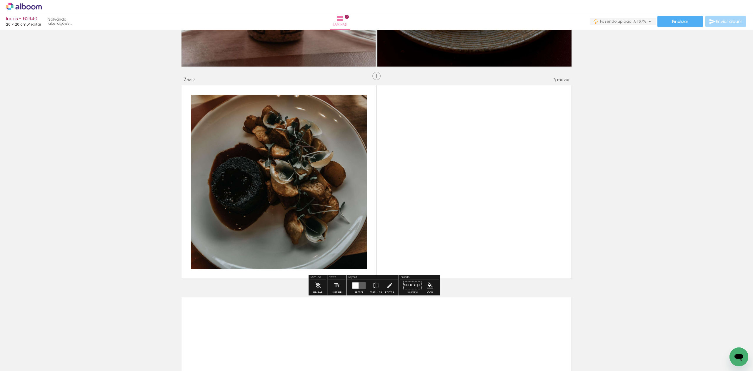
drag, startPoint x: 487, startPoint y: 349, endPoint x: 440, endPoint y: 227, distance: 130.7
click at [463, 247] on quentale-workspace at bounding box center [376, 185] width 753 height 371
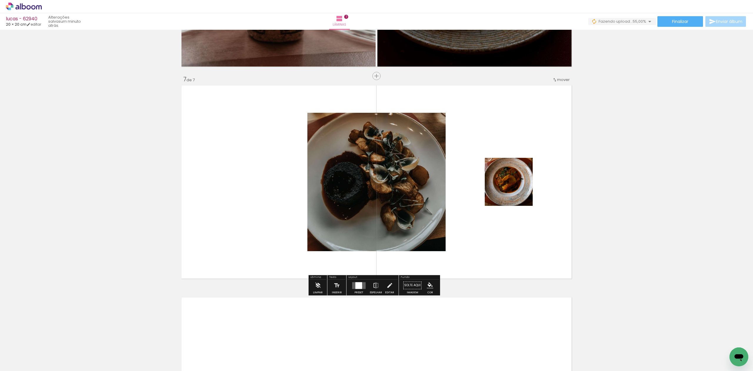
click at [359, 286] on div at bounding box center [358, 285] width 7 height 7
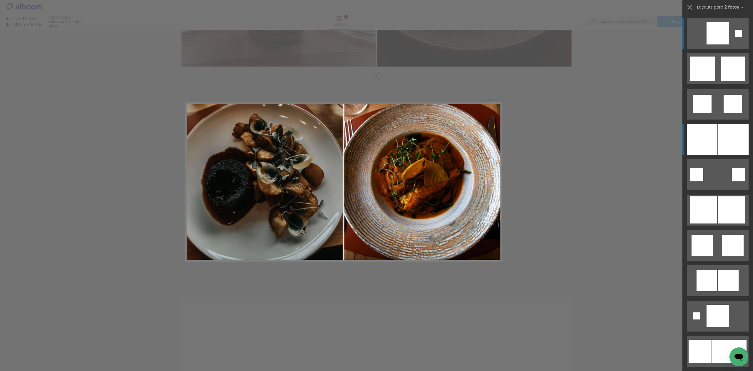
click at [712, 131] on div at bounding box center [702, 139] width 31 height 31
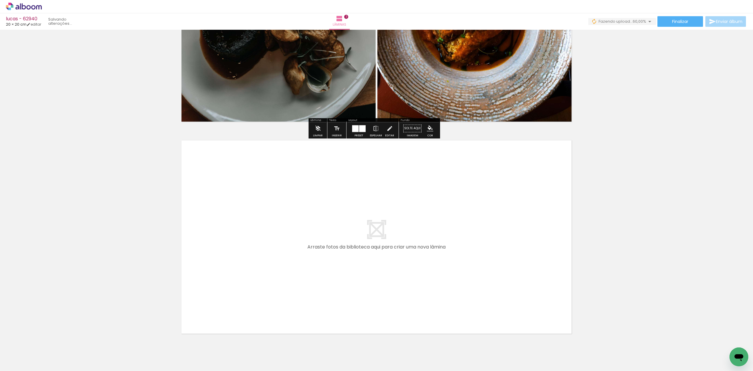
drag, startPoint x: 512, startPoint y: 308, endPoint x: 505, endPoint y: 295, distance: 14.6
click at [505, 295] on quentale-workspace at bounding box center [376, 185] width 753 height 371
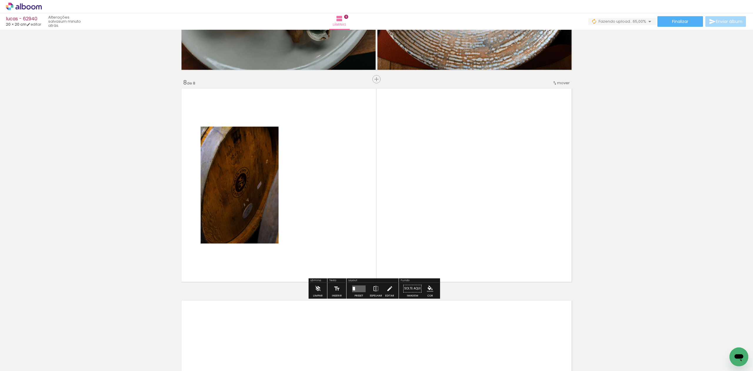
scroll to position [1446, 0]
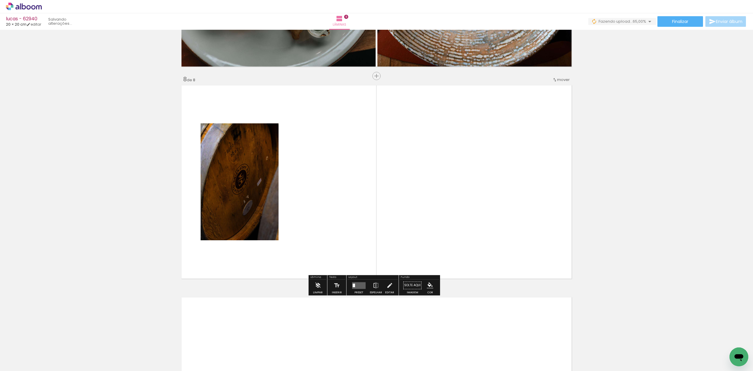
drag, startPoint x: 556, startPoint y: 355, endPoint x: 449, endPoint y: 211, distance: 179.3
click at [449, 211] on quentale-workspace at bounding box center [376, 185] width 753 height 371
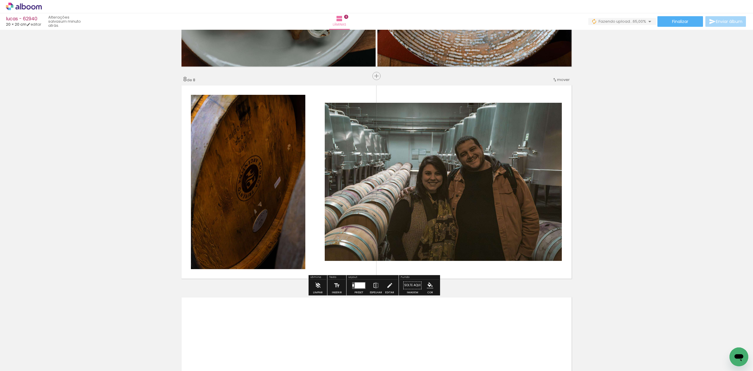
click at [361, 286] on div at bounding box center [360, 285] width 10 height 6
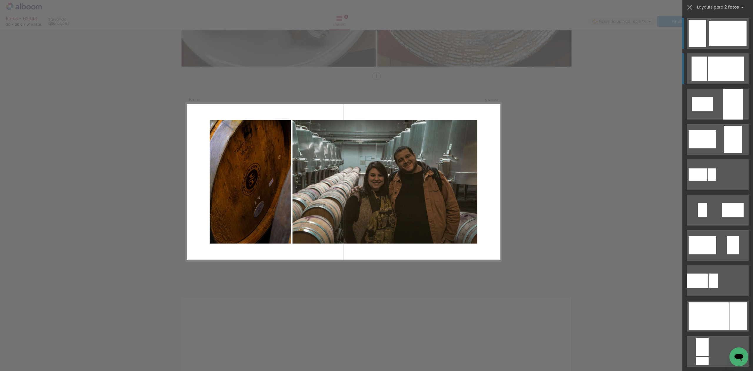
click at [698, 66] on div at bounding box center [700, 68] width 16 height 24
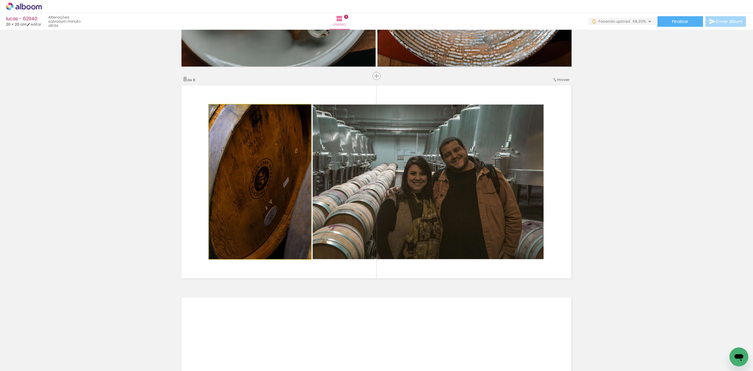
click at [238, 227] on quentale-photo at bounding box center [260, 181] width 102 height 154
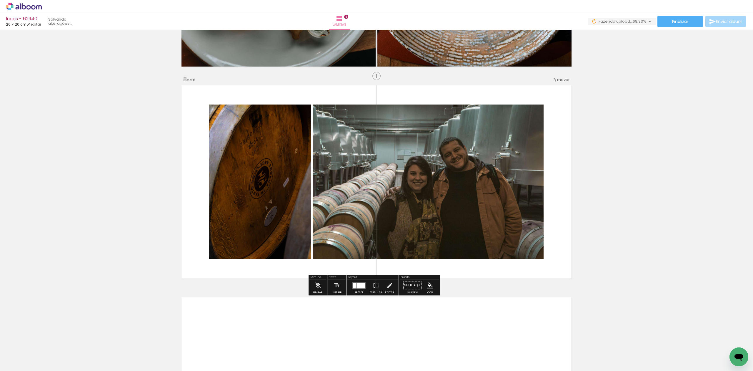
click at [238, 227] on quentale-photo at bounding box center [260, 181] width 102 height 154
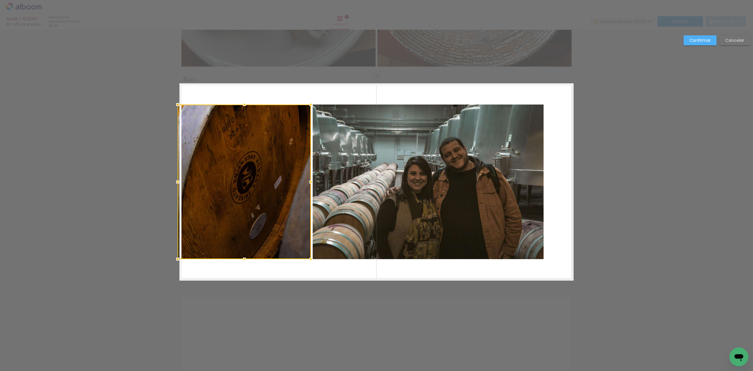
drag, startPoint x: 208, startPoint y: 186, endPoint x: 175, endPoint y: 187, distance: 33.0
click at [178, 187] on div at bounding box center [244, 181] width 133 height 154
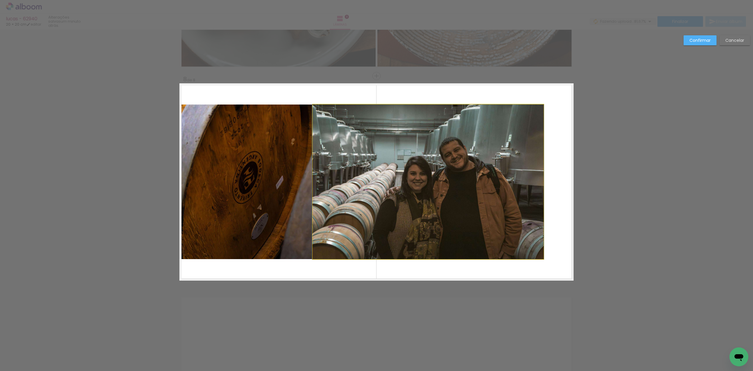
click at [536, 192] on quentale-photo at bounding box center [428, 181] width 231 height 154
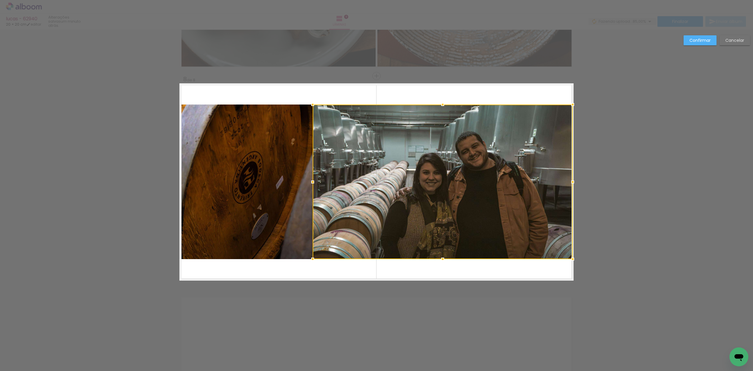
drag, startPoint x: 540, startPoint y: 182, endPoint x: 580, endPoint y: 185, distance: 40.2
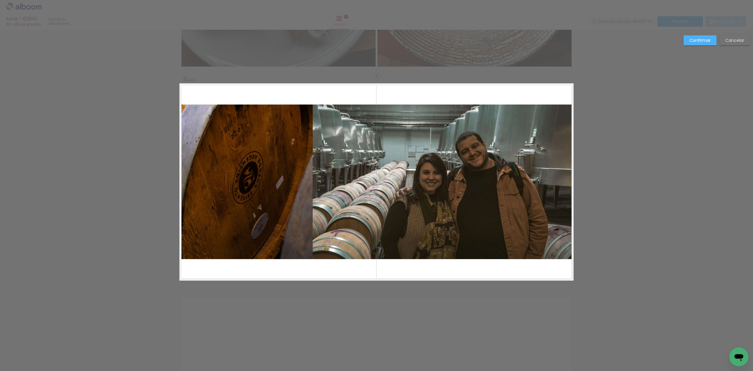
click at [548, 180] on quentale-photo at bounding box center [443, 181] width 260 height 154
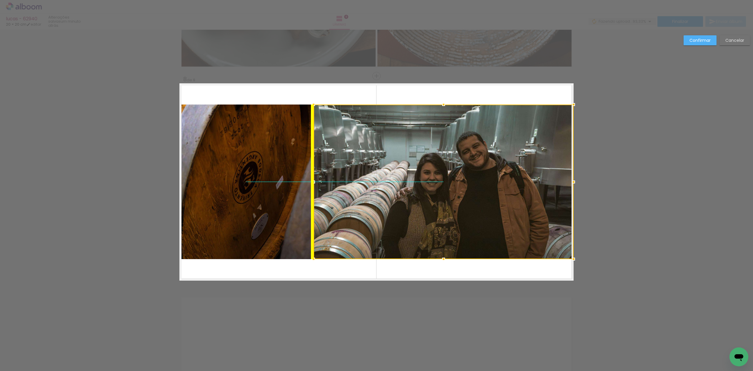
drag, startPoint x: 563, startPoint y: 179, endPoint x: 567, endPoint y: 182, distance: 4.9
click at [567, 182] on div at bounding box center [444, 181] width 260 height 154
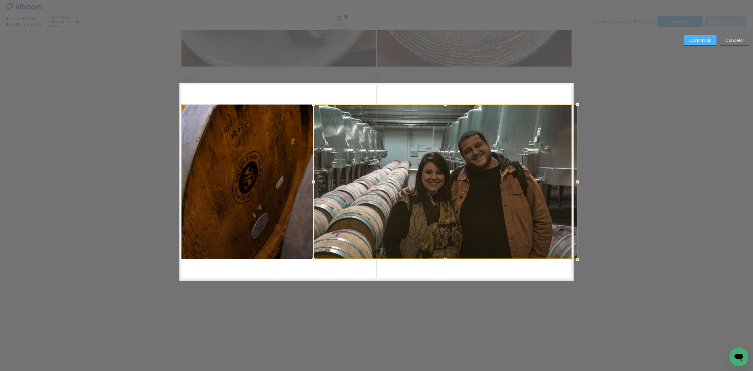
drag, startPoint x: 570, startPoint y: 182, endPoint x: 572, endPoint y: 184, distance: 3.2
click at [572, 184] on div at bounding box center [578, 182] width 12 height 12
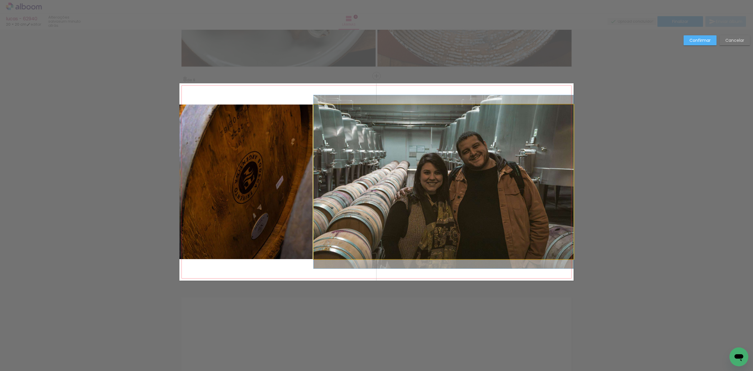
click at [472, 228] on quentale-photo at bounding box center [444, 181] width 260 height 154
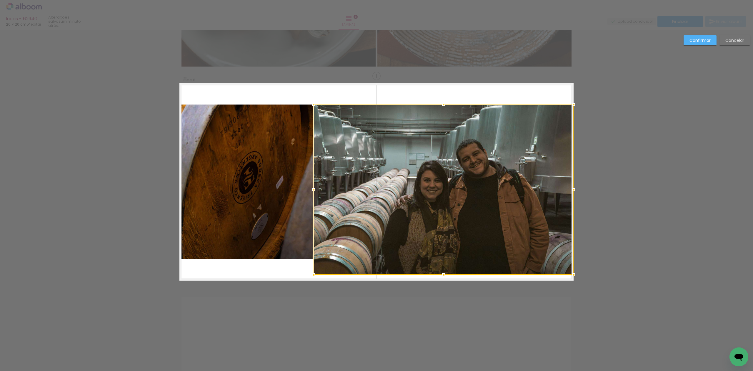
drag, startPoint x: 442, startPoint y: 262, endPoint x: 447, endPoint y: 277, distance: 14.9
click at [447, 277] on album-spread "8 de 8" at bounding box center [376, 181] width 394 height 197
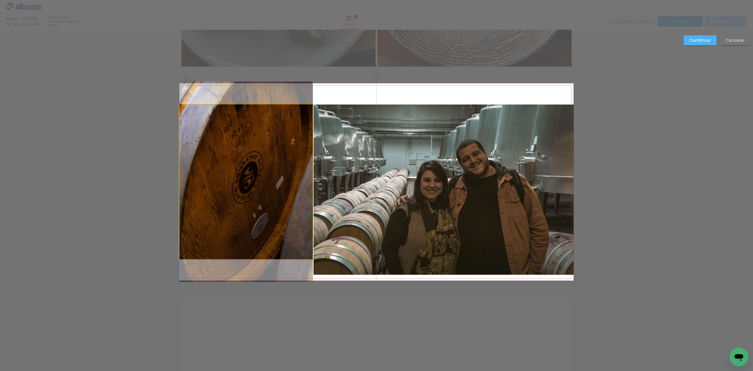
click at [287, 231] on quentale-photo at bounding box center [245, 181] width 133 height 154
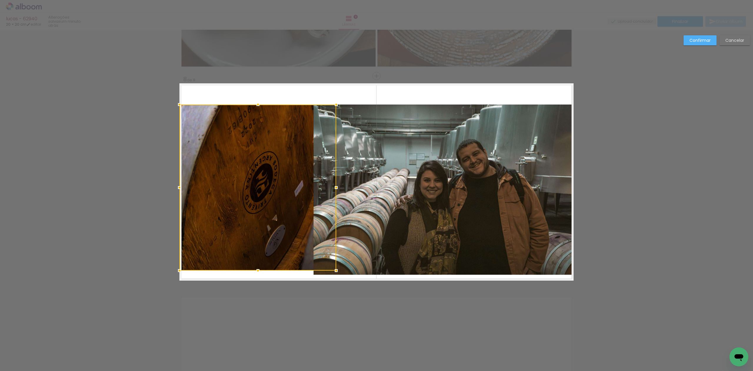
drag, startPoint x: 242, startPoint y: 259, endPoint x: 247, endPoint y: 271, distance: 12.8
click at [247, 271] on album-spread "8 de 8" at bounding box center [376, 181] width 394 height 197
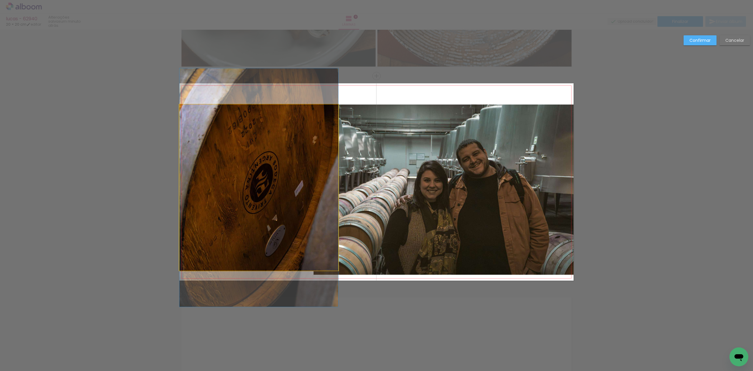
click at [266, 227] on quentale-photo at bounding box center [258, 187] width 159 height 166
click at [266, 227] on div at bounding box center [257, 187] width 157 height 166
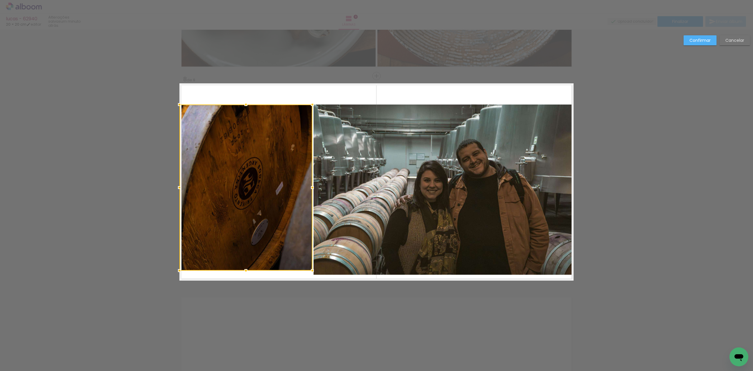
drag, startPoint x: 336, startPoint y: 191, endPoint x: 310, endPoint y: 202, distance: 27.9
click at [310, 202] on album-spread "8 de 8" at bounding box center [376, 181] width 394 height 197
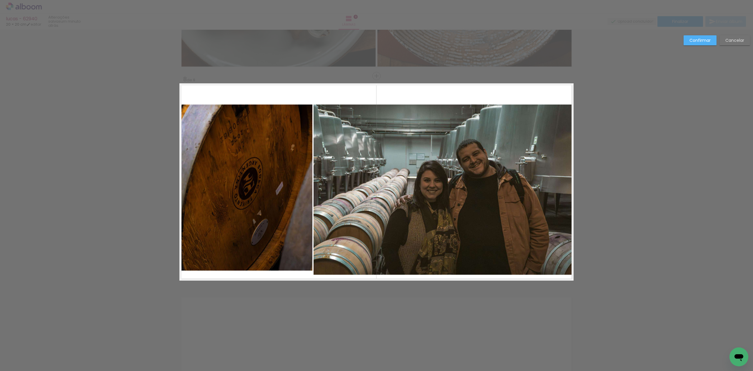
click at [227, 261] on quentale-photo at bounding box center [245, 187] width 133 height 166
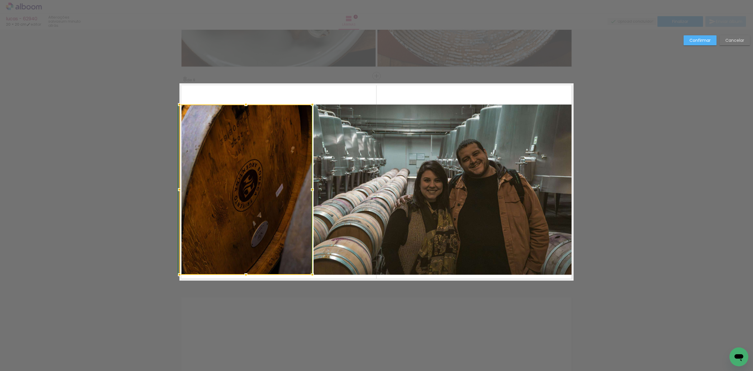
drag, startPoint x: 239, startPoint y: 269, endPoint x: 241, endPoint y: 272, distance: 4.2
click at [241, 272] on div at bounding box center [246, 275] width 12 height 12
click at [258, 234] on div at bounding box center [245, 189] width 133 height 170
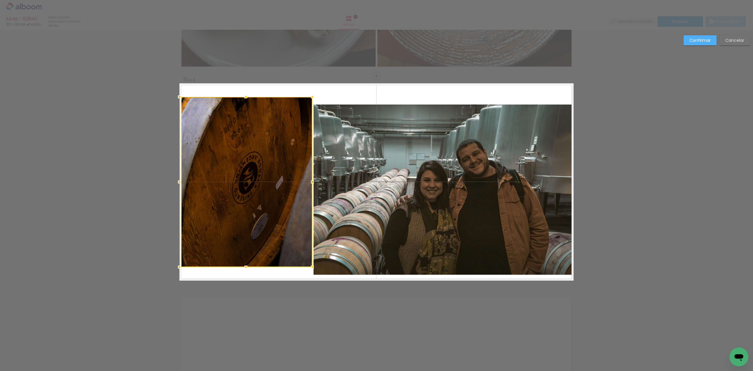
drag, startPoint x: 258, startPoint y: 234, endPoint x: 215, endPoint y: 226, distance: 43.3
click at [215, 226] on div at bounding box center [245, 182] width 133 height 170
click at [529, 186] on quentale-photo at bounding box center [444, 189] width 260 height 170
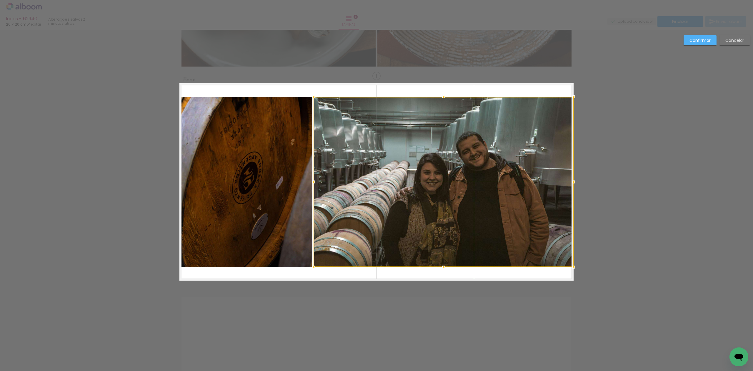
drag, startPoint x: 529, startPoint y: 186, endPoint x: 572, endPoint y: 179, distance: 44.4
click at [570, 179] on div at bounding box center [444, 182] width 260 height 170
click at [697, 37] on paper-button "Confirmar" at bounding box center [700, 40] width 33 height 10
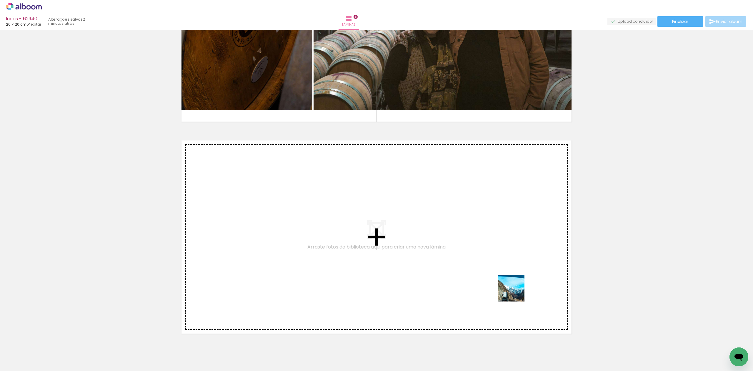
drag, startPoint x: 590, startPoint y: 339, endPoint x: 417, endPoint y: 267, distance: 187.1
click at [417, 267] on quentale-workspace at bounding box center [376, 185] width 753 height 371
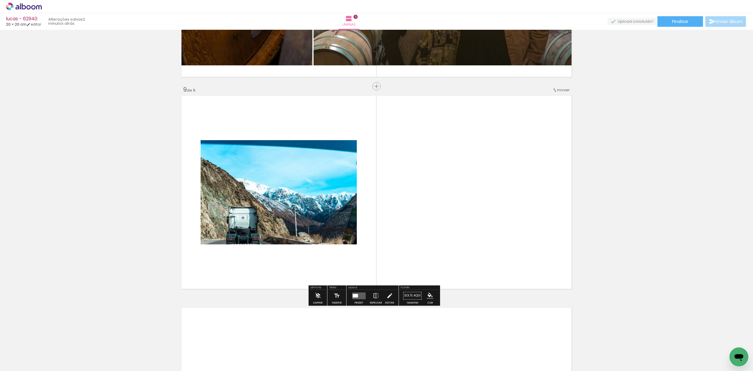
scroll to position [1658, 0]
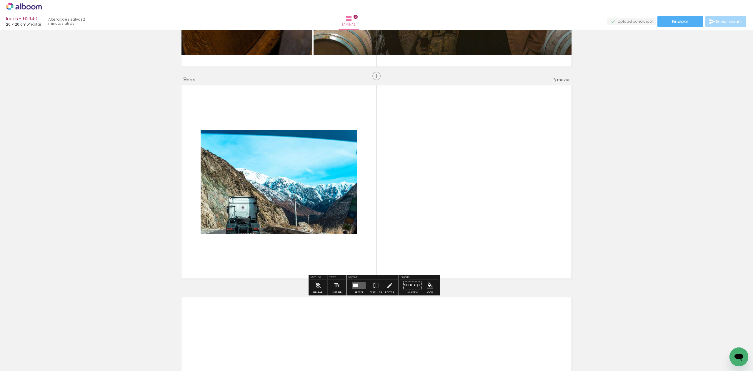
drag, startPoint x: 616, startPoint y: 351, endPoint x: 476, endPoint y: 255, distance: 170.0
click at [519, 259] on quentale-workspace at bounding box center [376, 185] width 753 height 371
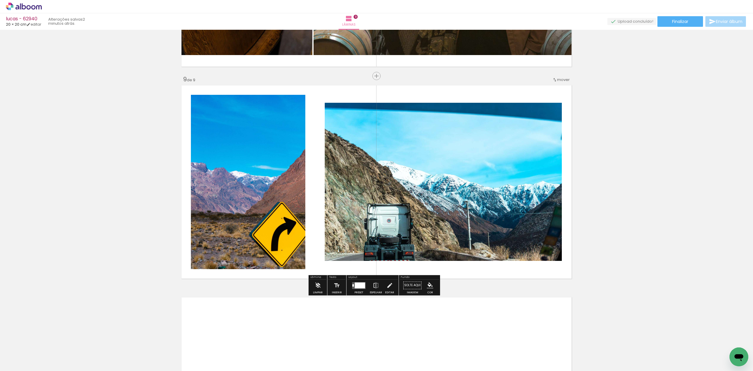
click at [359, 289] on div at bounding box center [359, 285] width 16 height 12
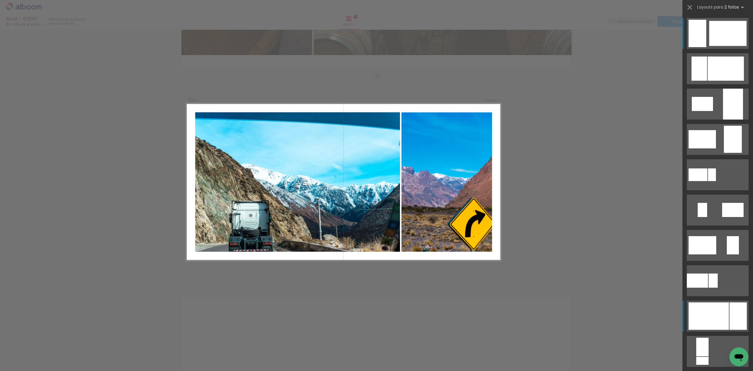
click at [710, 321] on div at bounding box center [709, 315] width 40 height 27
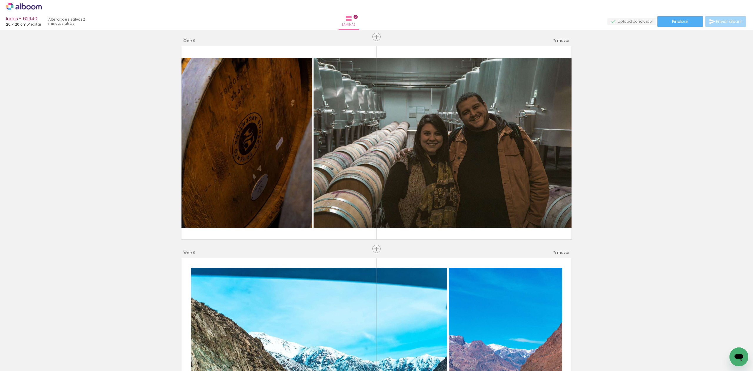
scroll to position [1579, 0]
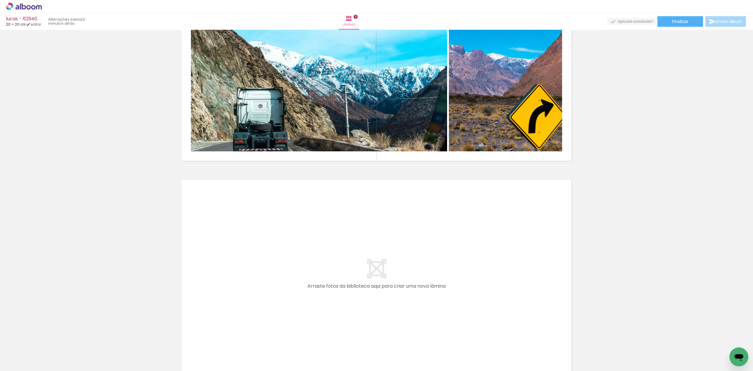
drag, startPoint x: 636, startPoint y: 344, endPoint x: 503, endPoint y: 263, distance: 155.2
click at [503, 263] on quentale-workspace at bounding box center [376, 185] width 753 height 371
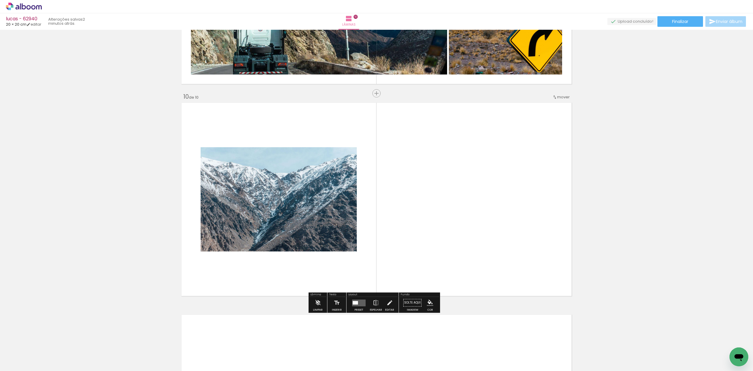
scroll to position [1870, 0]
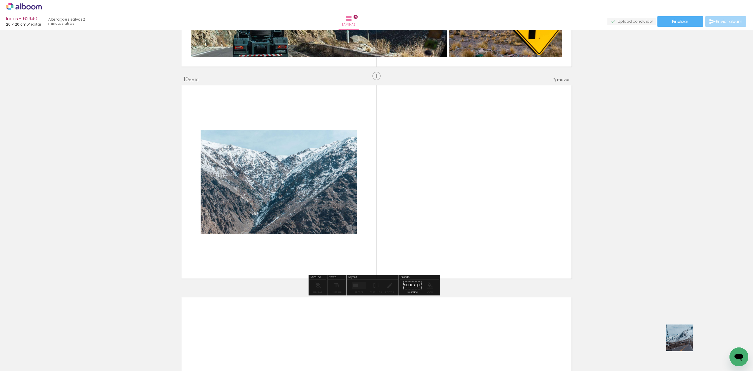
drag, startPoint x: 684, startPoint y: 342, endPoint x: 505, endPoint y: 264, distance: 195.3
click at [591, 273] on quentale-workspace at bounding box center [376, 185] width 753 height 371
drag, startPoint x: 682, startPoint y: 347, endPoint x: 274, endPoint y: 209, distance: 430.9
click at [366, 204] on quentale-workspace at bounding box center [376, 185] width 753 height 371
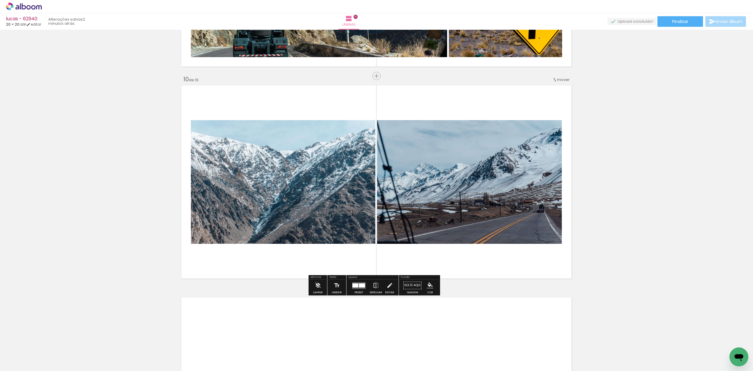
click at [360, 289] on div at bounding box center [359, 285] width 16 height 12
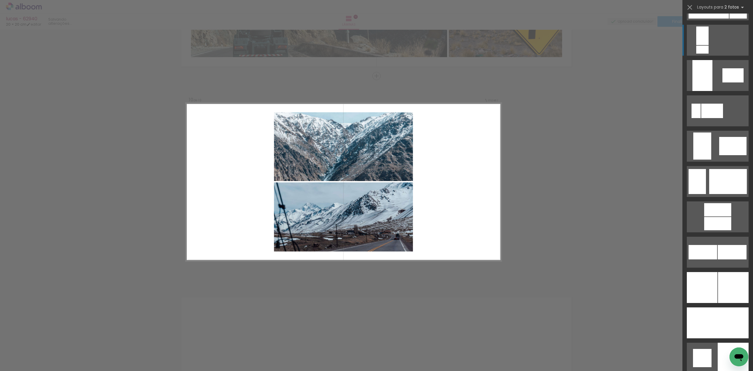
scroll to position [1294, 0]
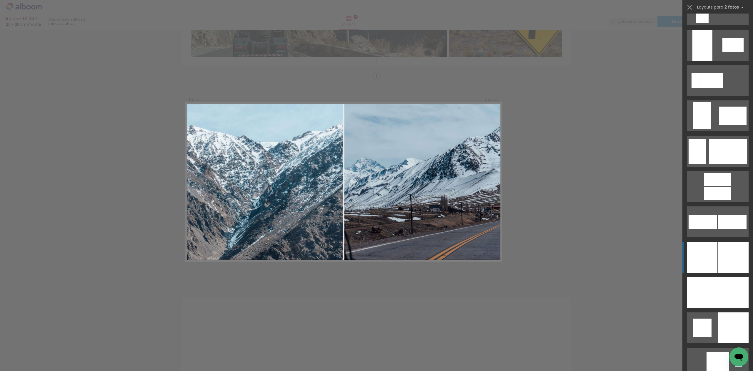
click at [729, 252] on div at bounding box center [733, 257] width 31 height 31
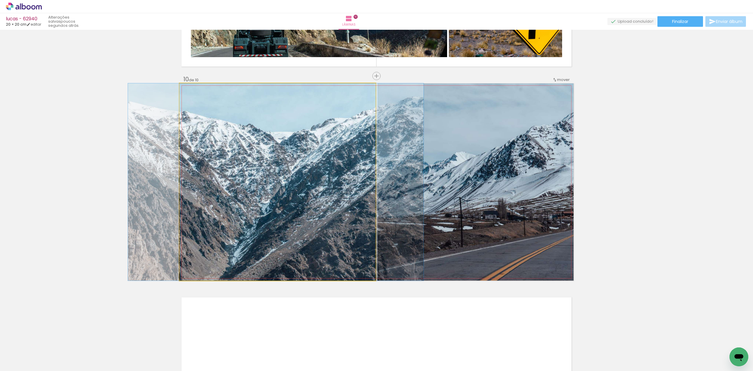
drag, startPoint x: 295, startPoint y: 156, endPoint x: 292, endPoint y: 169, distance: 12.9
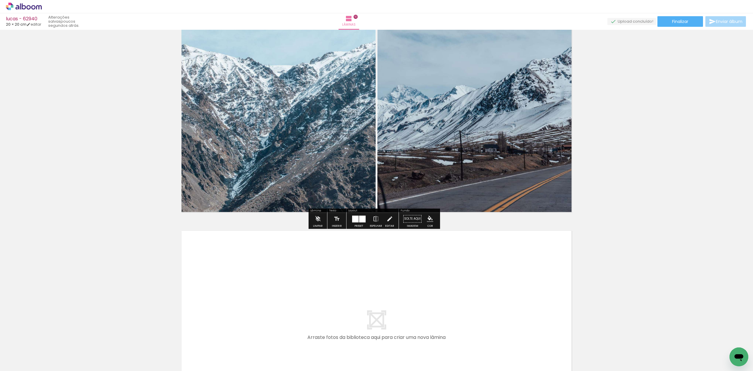
scroll to position [1948, 0]
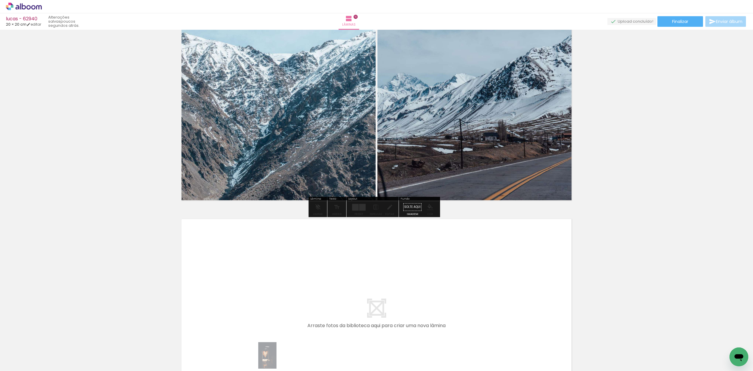
drag, startPoint x: 338, startPoint y: 364, endPoint x: 264, endPoint y: 354, distance: 74.6
click at [0, 0] on slot at bounding box center [0, 0] width 0 height 0
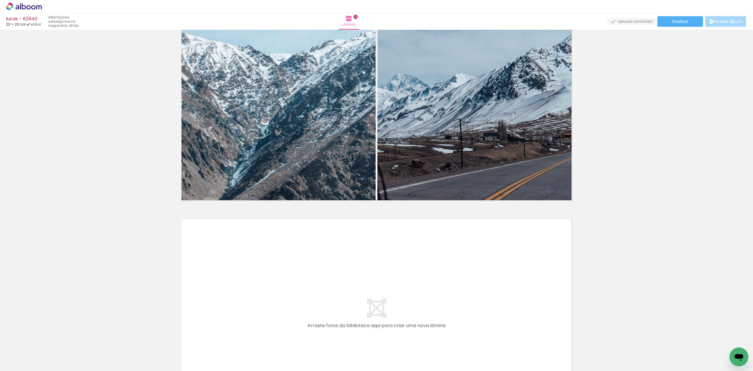
scroll to position [0, 298]
drag, startPoint x: 422, startPoint y: 336, endPoint x: 422, endPoint y: 309, distance: 26.2
click at [422, 309] on quentale-workspace at bounding box center [376, 185] width 753 height 371
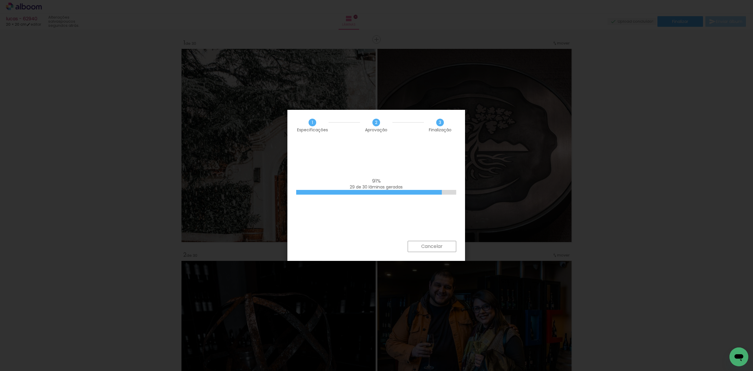
scroll to position [0, 1274]
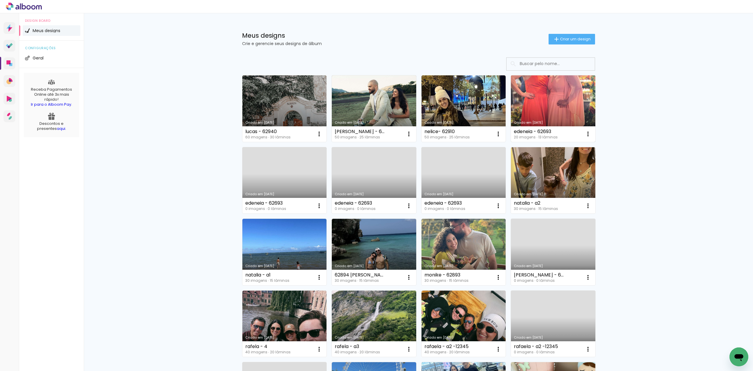
click at [527, 112] on link "Criado em [DATE]" at bounding box center [553, 108] width 84 height 66
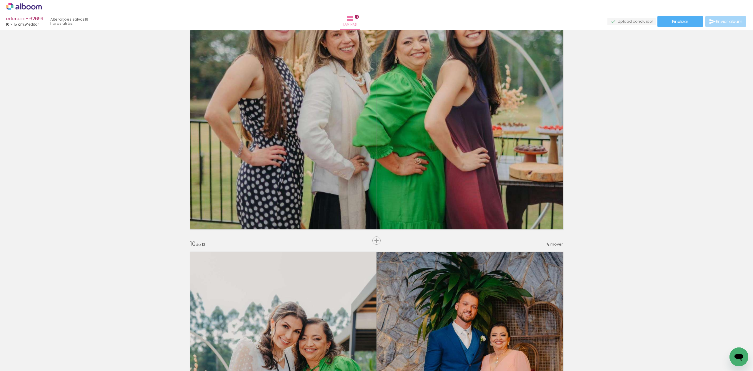
scroll to position [2432, 0]
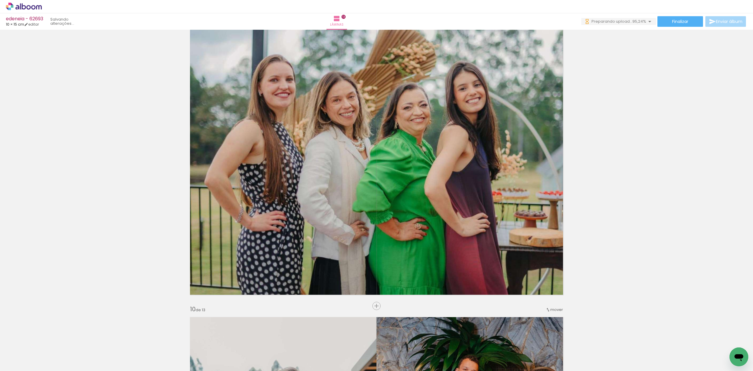
drag, startPoint x: 666, startPoint y: 343, endPoint x: 675, endPoint y: 339, distance: 8.9
click at [0, 0] on slot at bounding box center [0, 0] width 0 height 0
drag, startPoint x: 710, startPoint y: 350, endPoint x: 392, endPoint y: 266, distance: 328.3
click at [385, 260] on quentale-workspace at bounding box center [376, 185] width 753 height 371
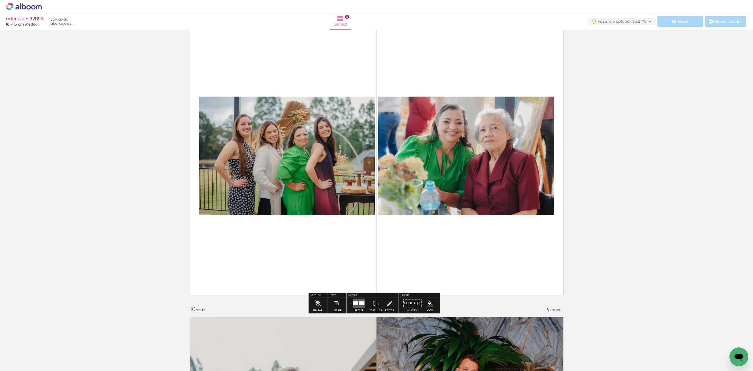
click at [349, 303] on paper-button "Preset" at bounding box center [358, 304] width 19 height 15
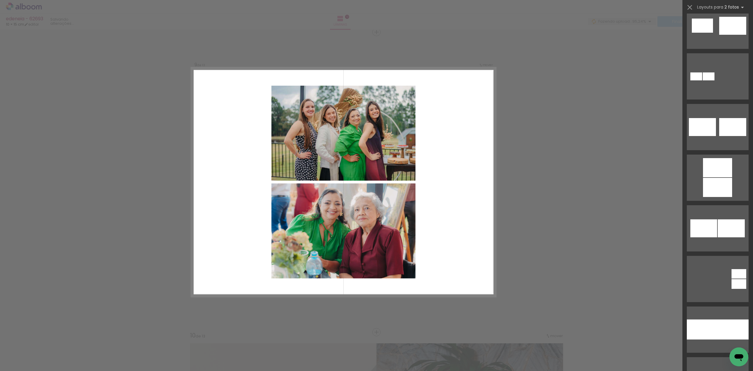
scroll to position [274, 0]
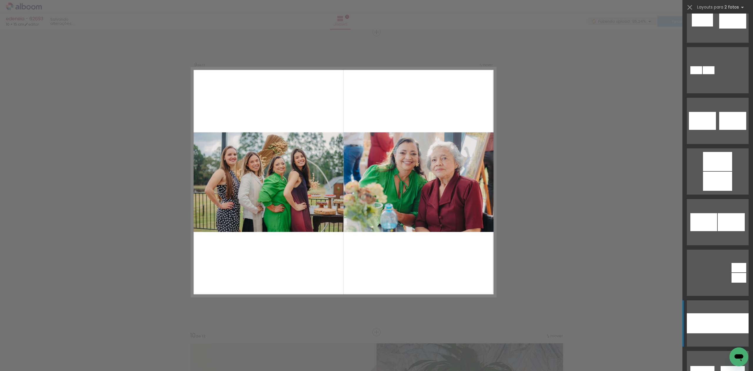
click at [725, 322] on div at bounding box center [733, 323] width 31 height 20
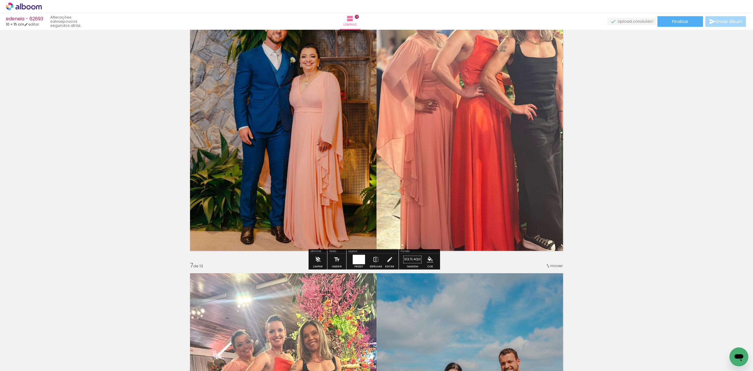
scroll to position [1582, 0]
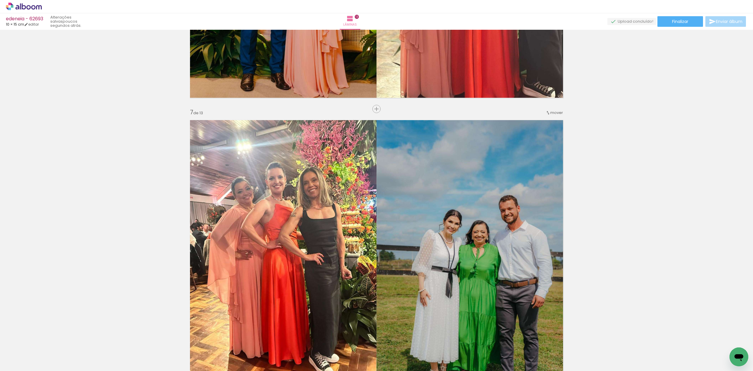
scroll to position [1723, 0]
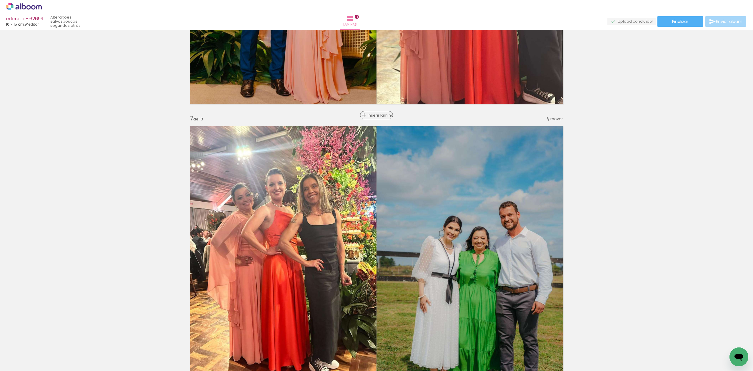
click at [374, 117] on span "Inserir lâmina" at bounding box center [379, 115] width 23 height 4
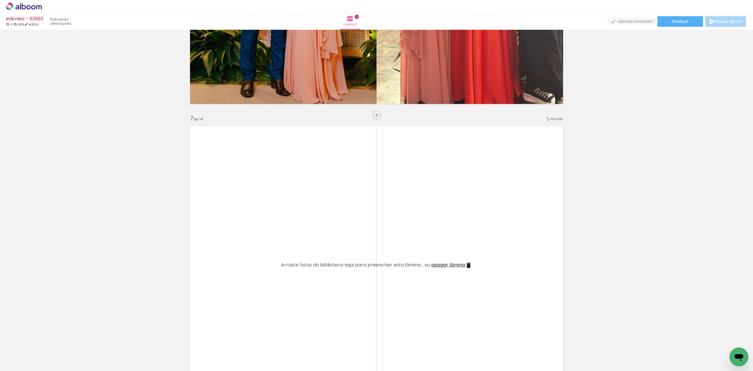
scroll to position [0, 21]
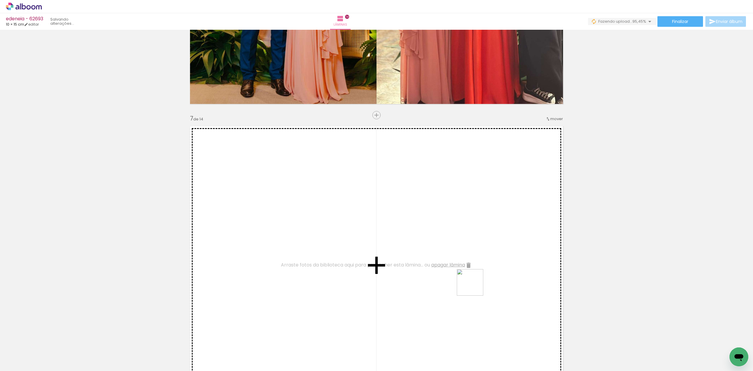
drag, startPoint x: 720, startPoint y: 347, endPoint x: 393, endPoint y: 288, distance: 331.7
click at [408, 287] on quentale-workspace at bounding box center [376, 185] width 753 height 371
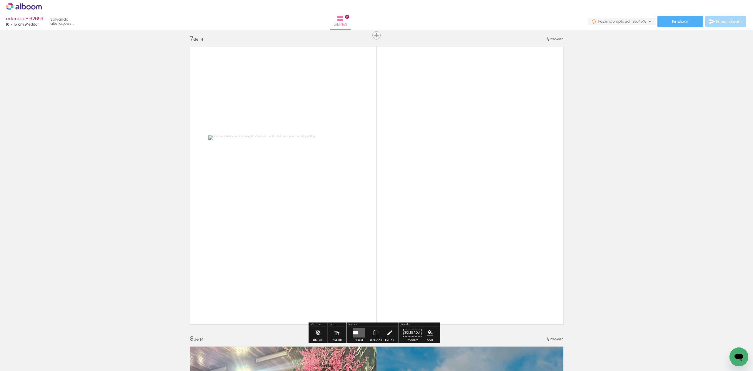
scroll to position [1880, 0]
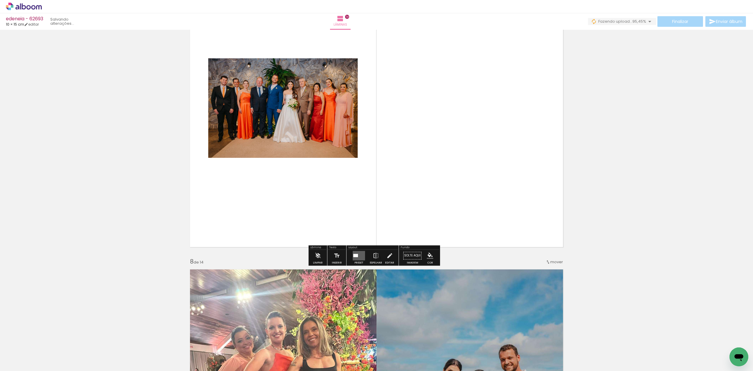
click at [359, 255] on quentale-layouter at bounding box center [359, 255] width 12 height 9
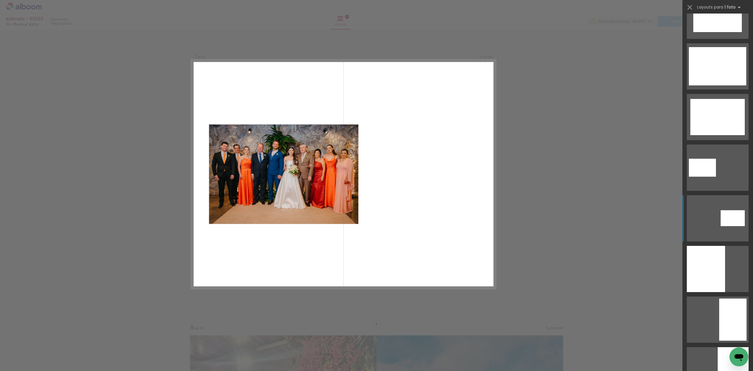
scroll to position [1806, 0]
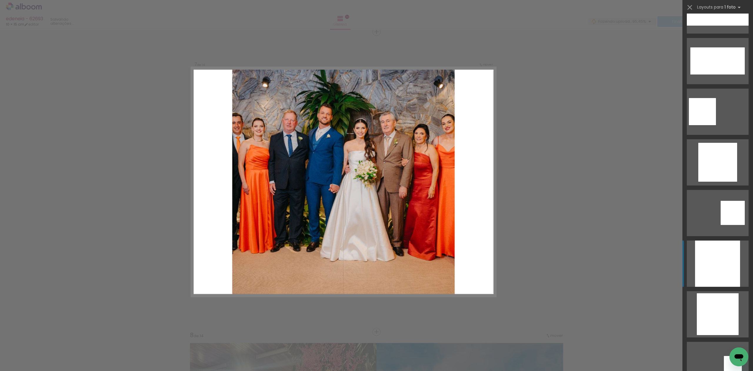
drag, startPoint x: 723, startPoint y: 244, endPoint x: 725, endPoint y: 264, distance: 19.9
click at [725, 261] on div at bounding box center [717, 263] width 45 height 46
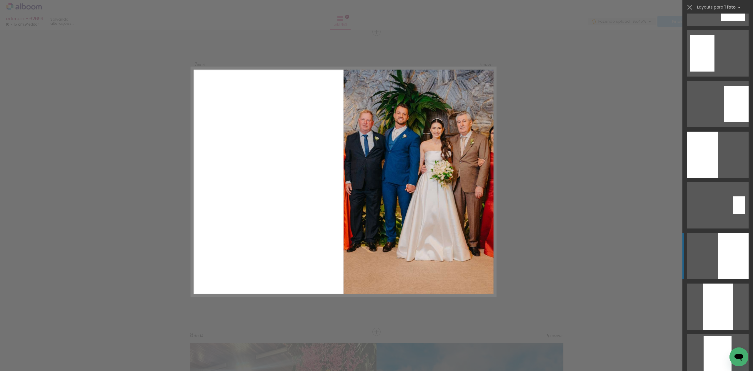
scroll to position [2275, 0]
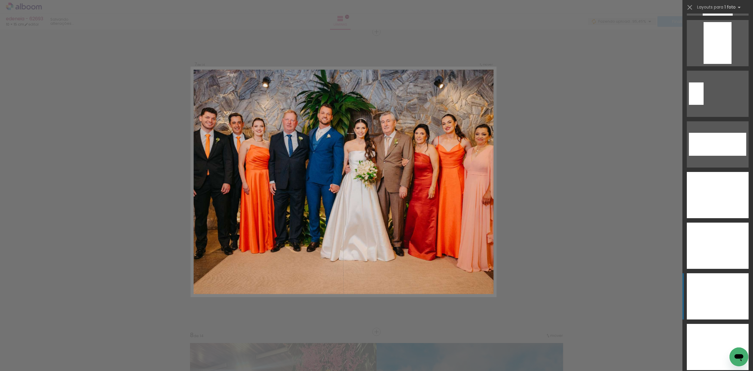
click at [729, 287] on div at bounding box center [718, 296] width 62 height 46
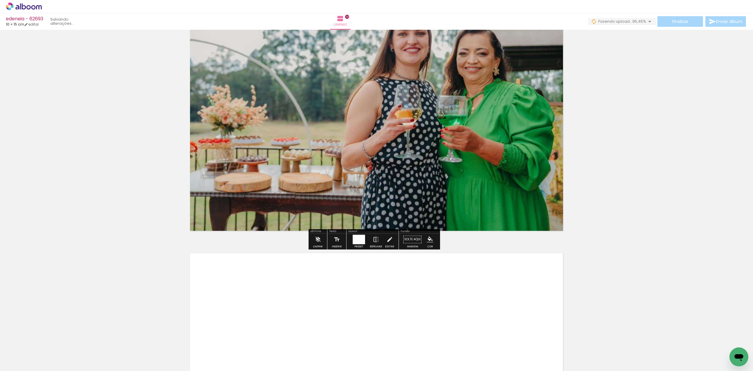
scroll to position [4081, 0]
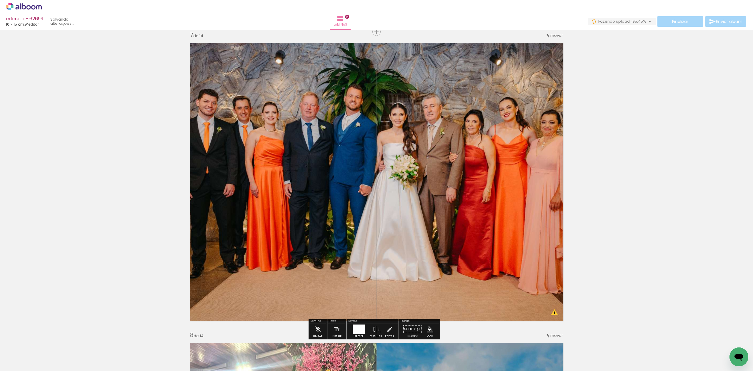
scroll to position [1963, 0]
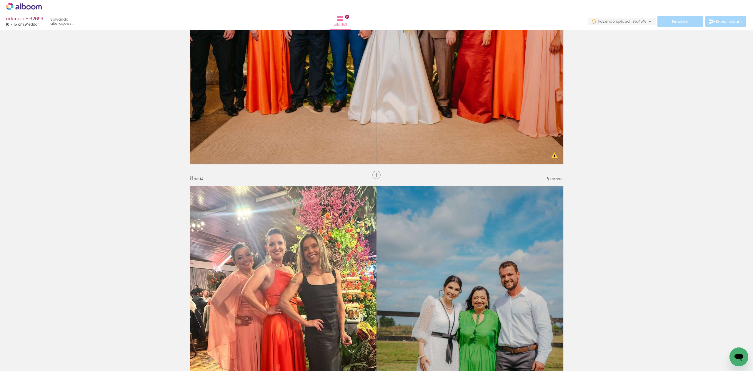
click at [372, 179] on div "Inserir lâmina 1 de 14 Inserir lâmina 2 de 14 Inserir lâmina 3 de 14 Inserir lâ…" at bounding box center [376, 317] width 753 height 4497
click at [372, 177] on span "Inserir lâmina" at bounding box center [379, 175] width 23 height 4
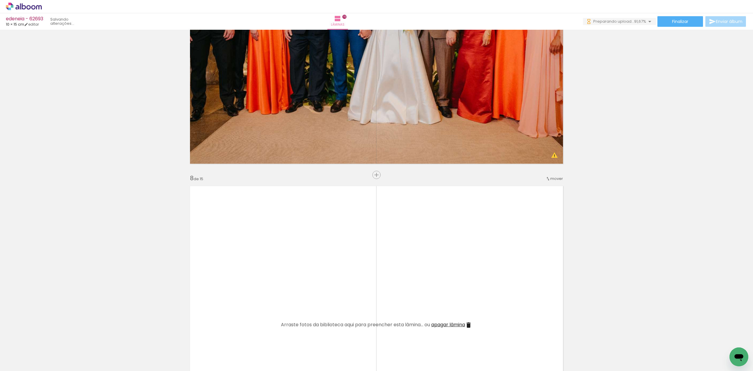
scroll to position [0, 87]
drag, startPoint x: 697, startPoint y: 353, endPoint x: 369, endPoint y: 312, distance: 330.3
click at [388, 312] on quentale-workspace at bounding box center [376, 185] width 753 height 371
drag, startPoint x: 729, startPoint y: 350, endPoint x: 433, endPoint y: 312, distance: 297.8
click at [433, 312] on quentale-workspace at bounding box center [376, 185] width 753 height 371
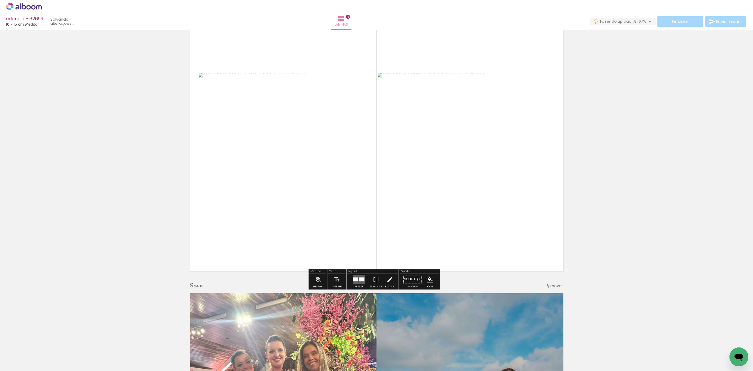
scroll to position [2159, 0]
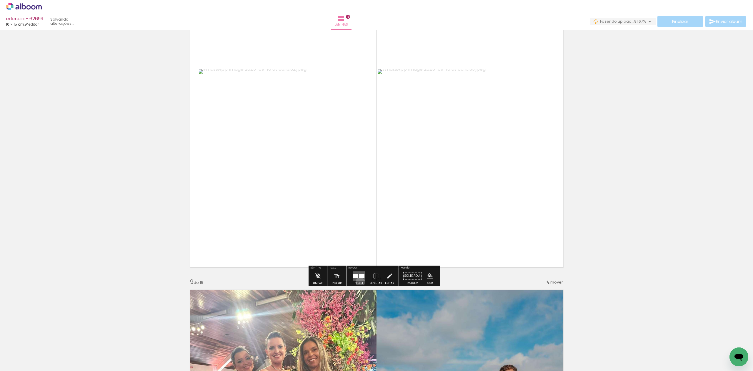
click at [359, 282] on div "Preset" at bounding box center [358, 283] width 9 height 3
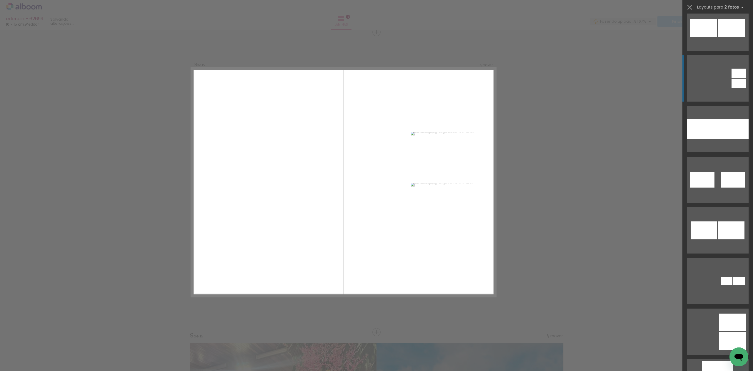
scroll to position [431, 0]
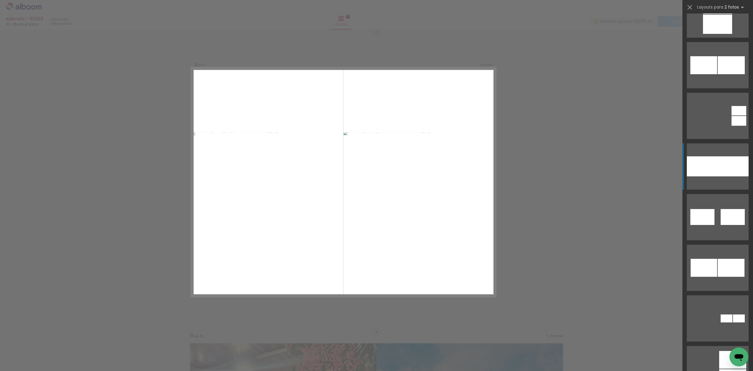
click at [721, 158] on div at bounding box center [733, 166] width 31 height 20
